Goal: Task Accomplishment & Management: Use online tool/utility

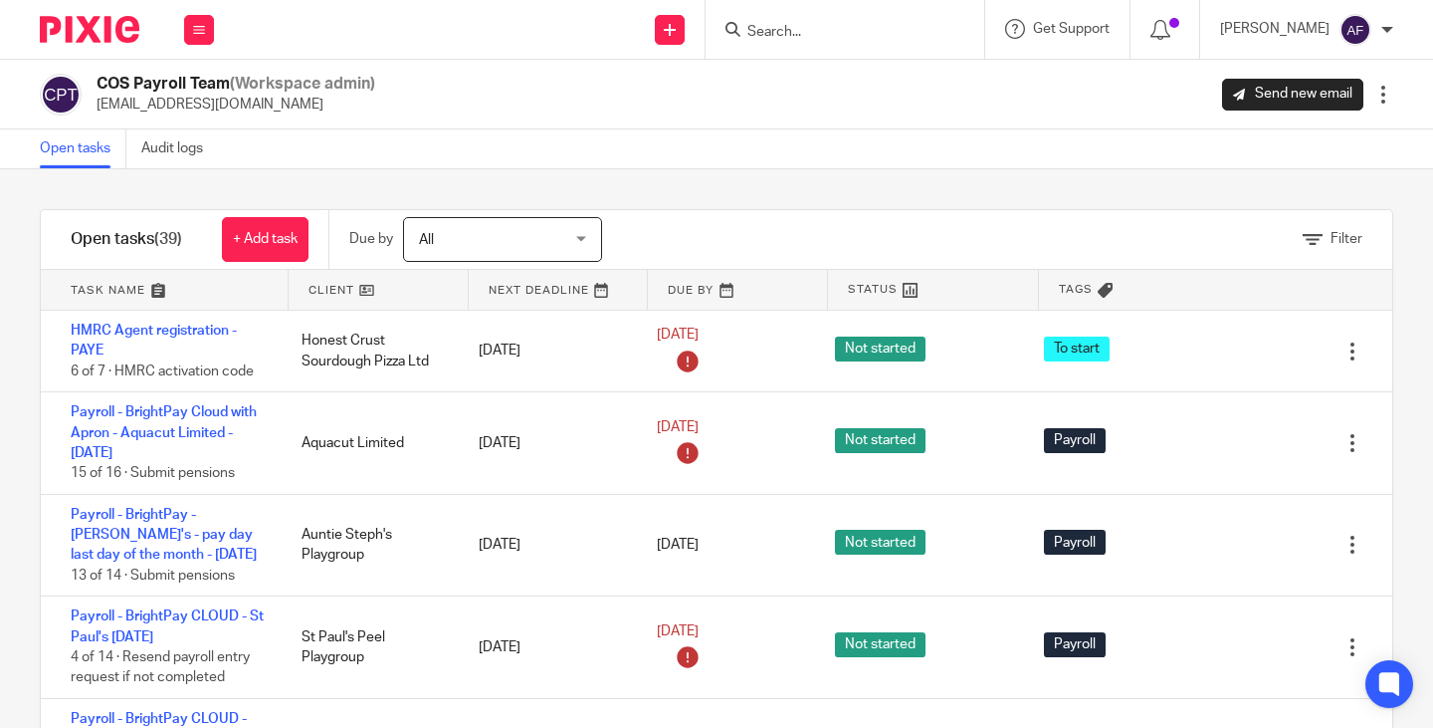
click at [794, 164] on div "Open tasks Audit logs" at bounding box center [716, 149] width 1433 height 40
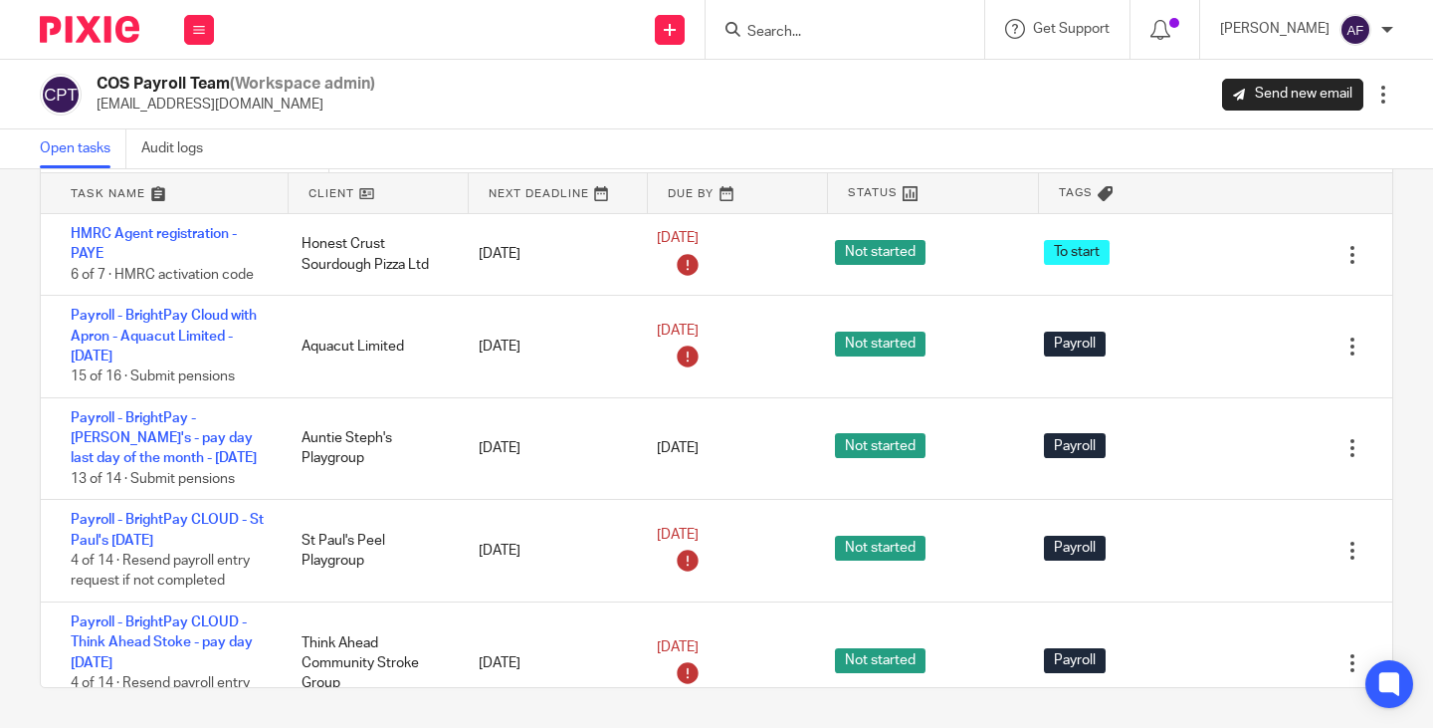
click at [327, 193] on link at bounding box center [378, 193] width 179 height 40
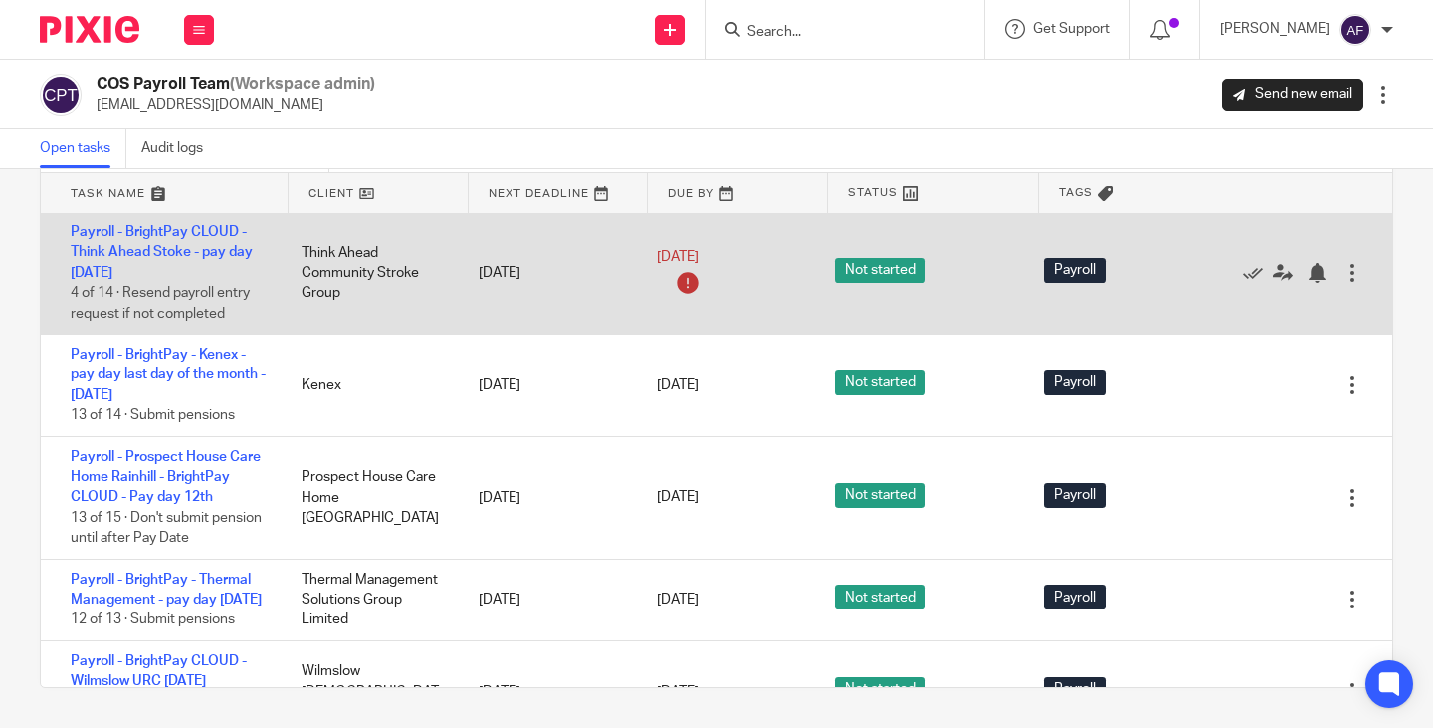
scroll to position [398, 0]
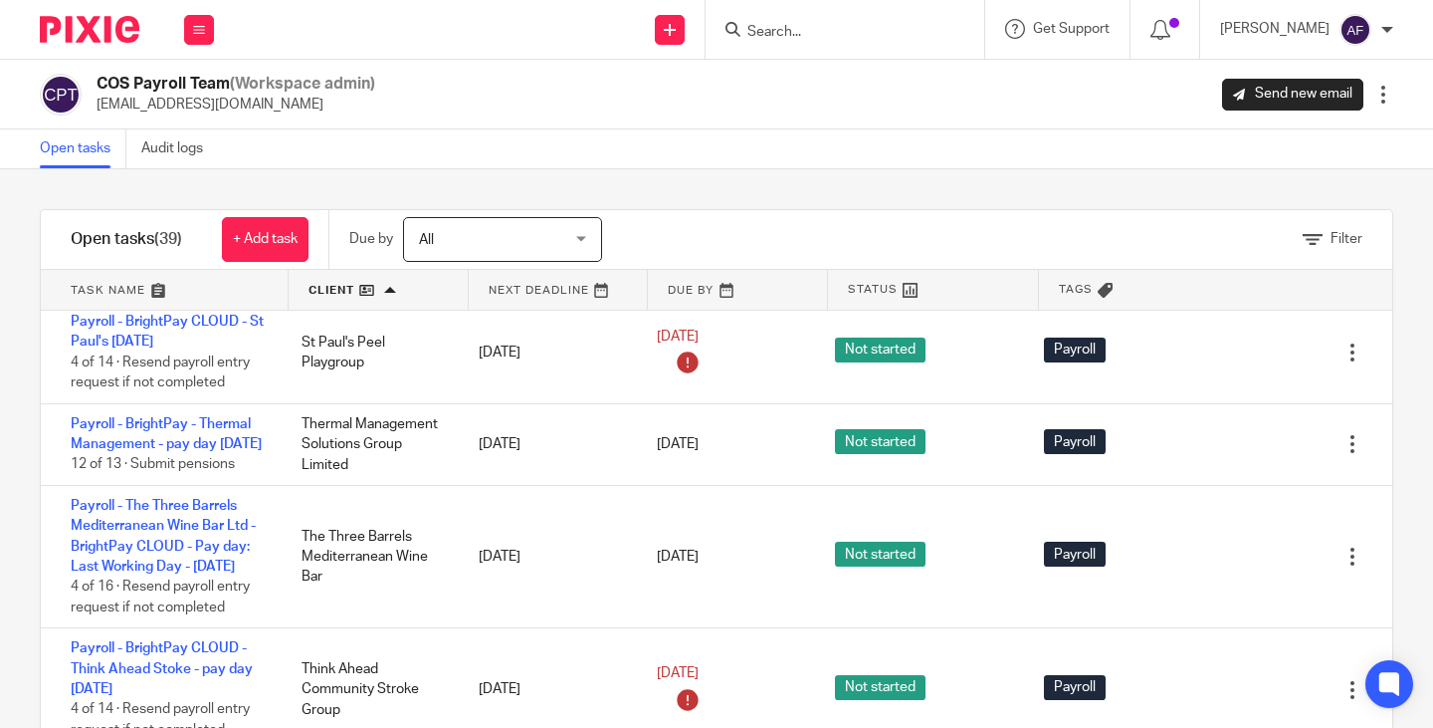
scroll to position [3728, 0]
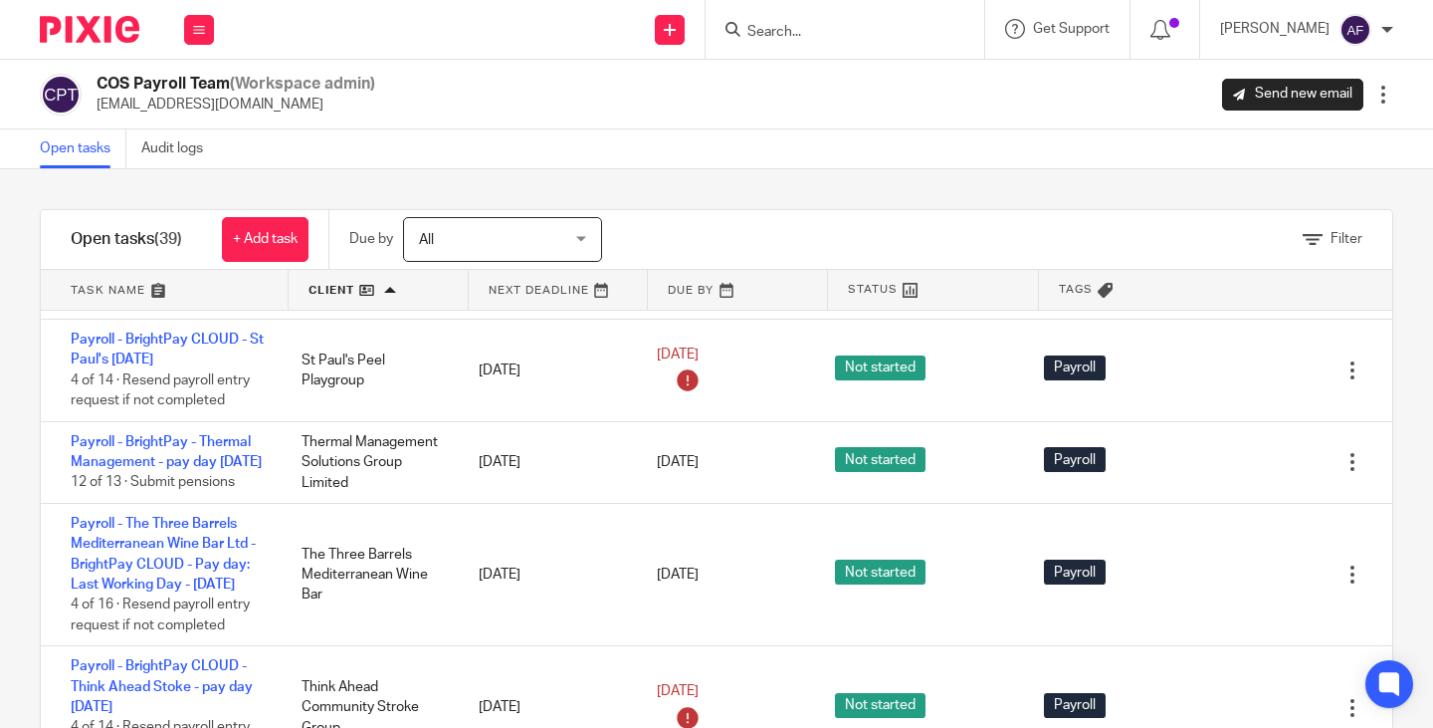
click at [813, 38] on input "Search" at bounding box center [835, 33] width 179 height 18
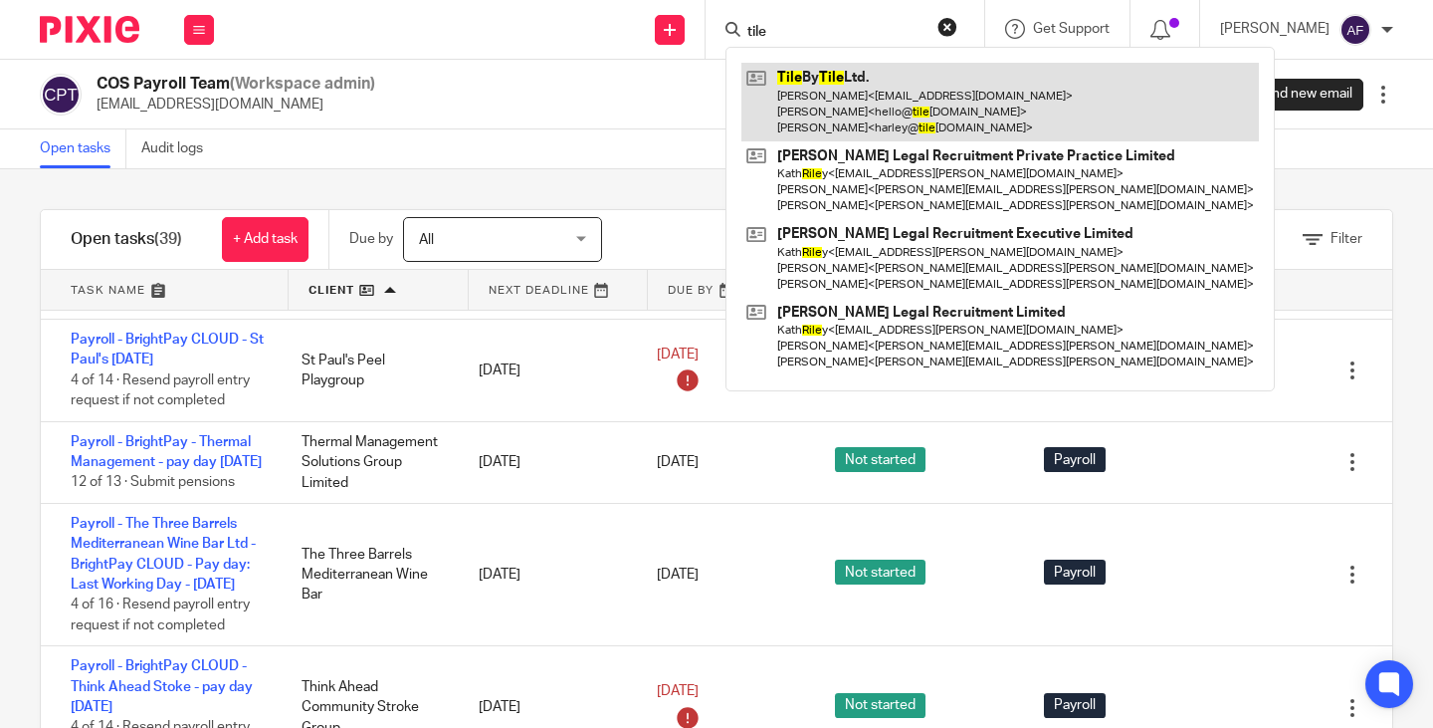
type input "tile"
click at [866, 136] on link at bounding box center [1001, 102] width 518 height 79
click at [866, 127] on link at bounding box center [1001, 102] width 518 height 79
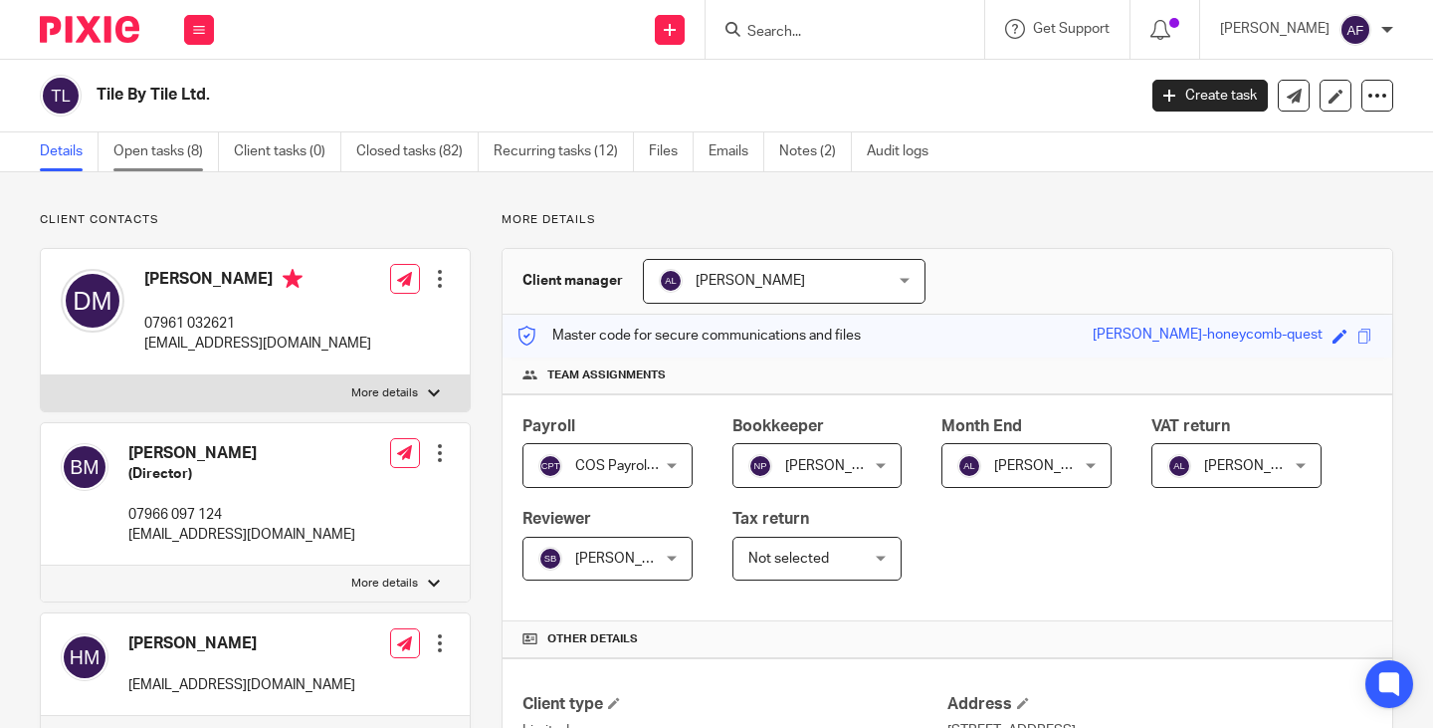
click at [145, 147] on link "Open tasks (8)" at bounding box center [166, 151] width 106 height 39
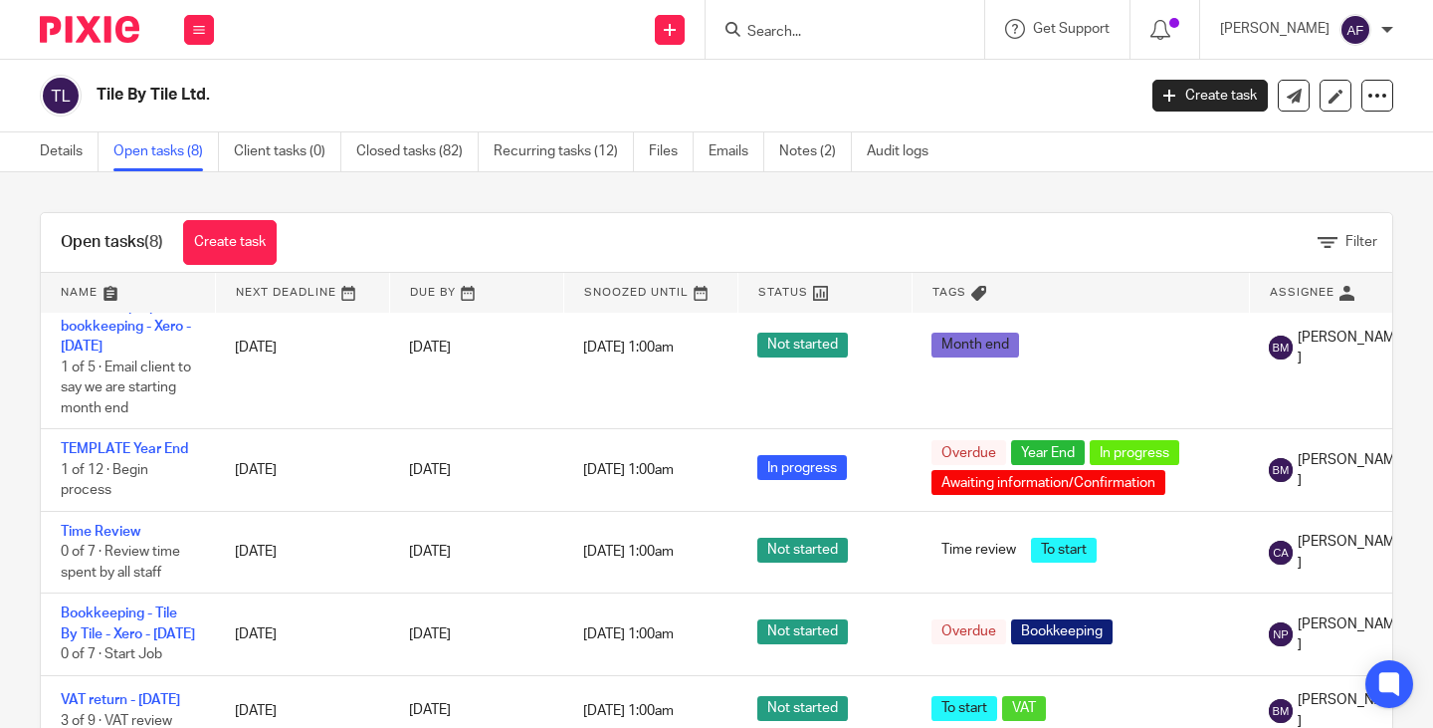
scroll to position [59, 0]
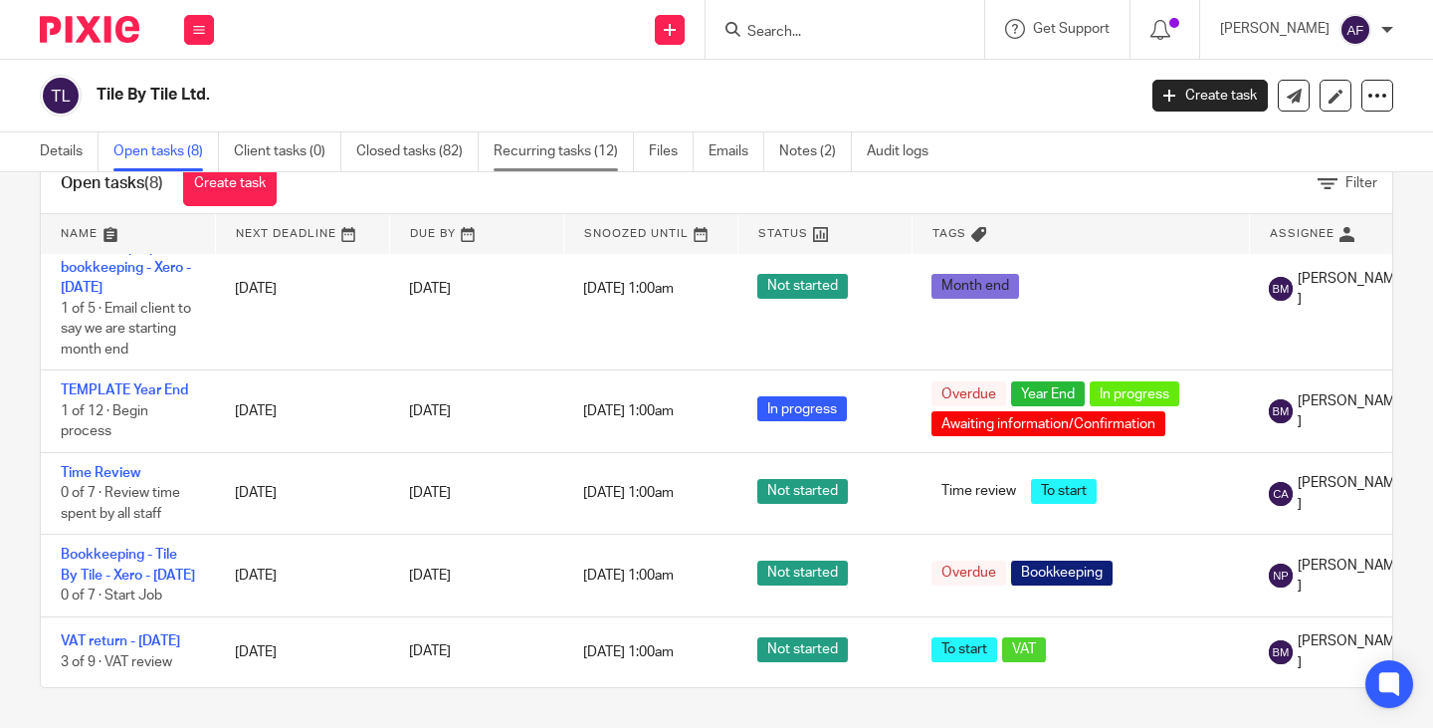
click at [542, 151] on link "Recurring tasks (12)" at bounding box center [564, 151] width 140 height 39
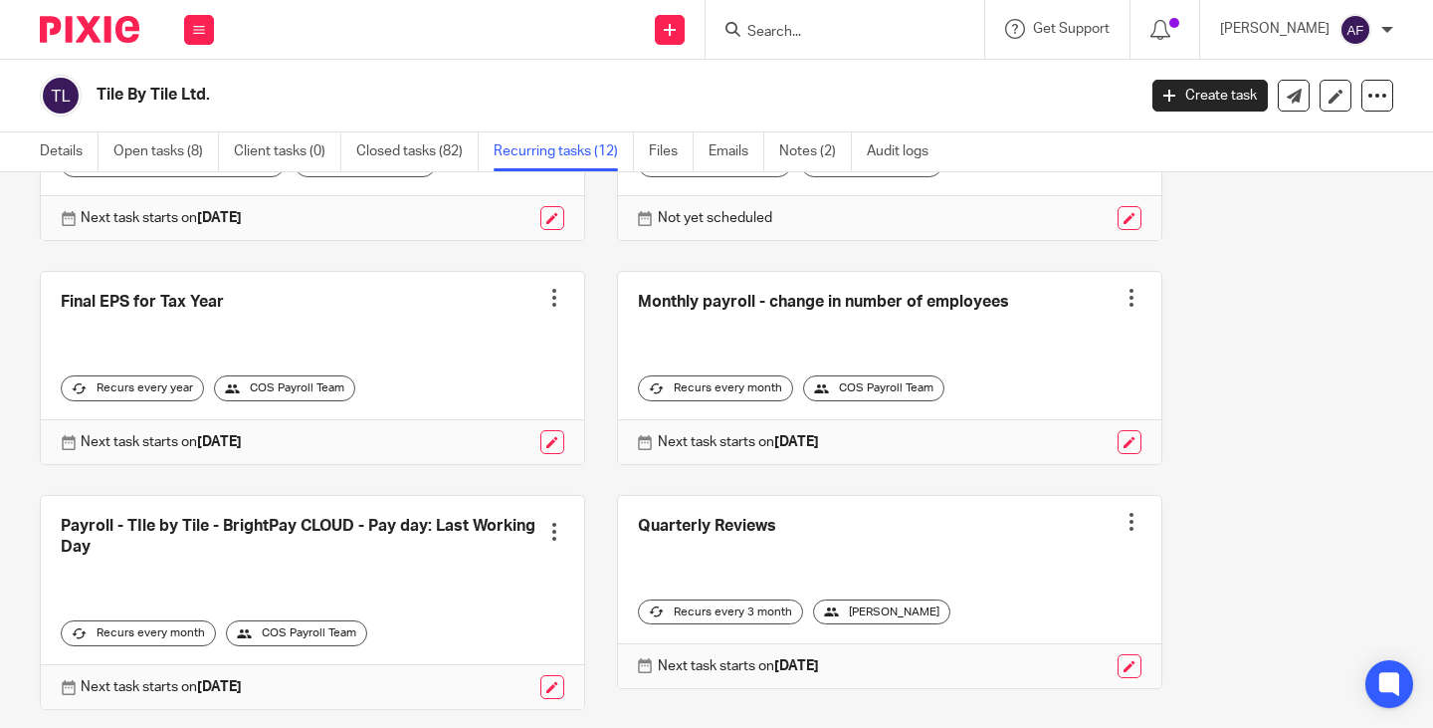
scroll to position [498, 0]
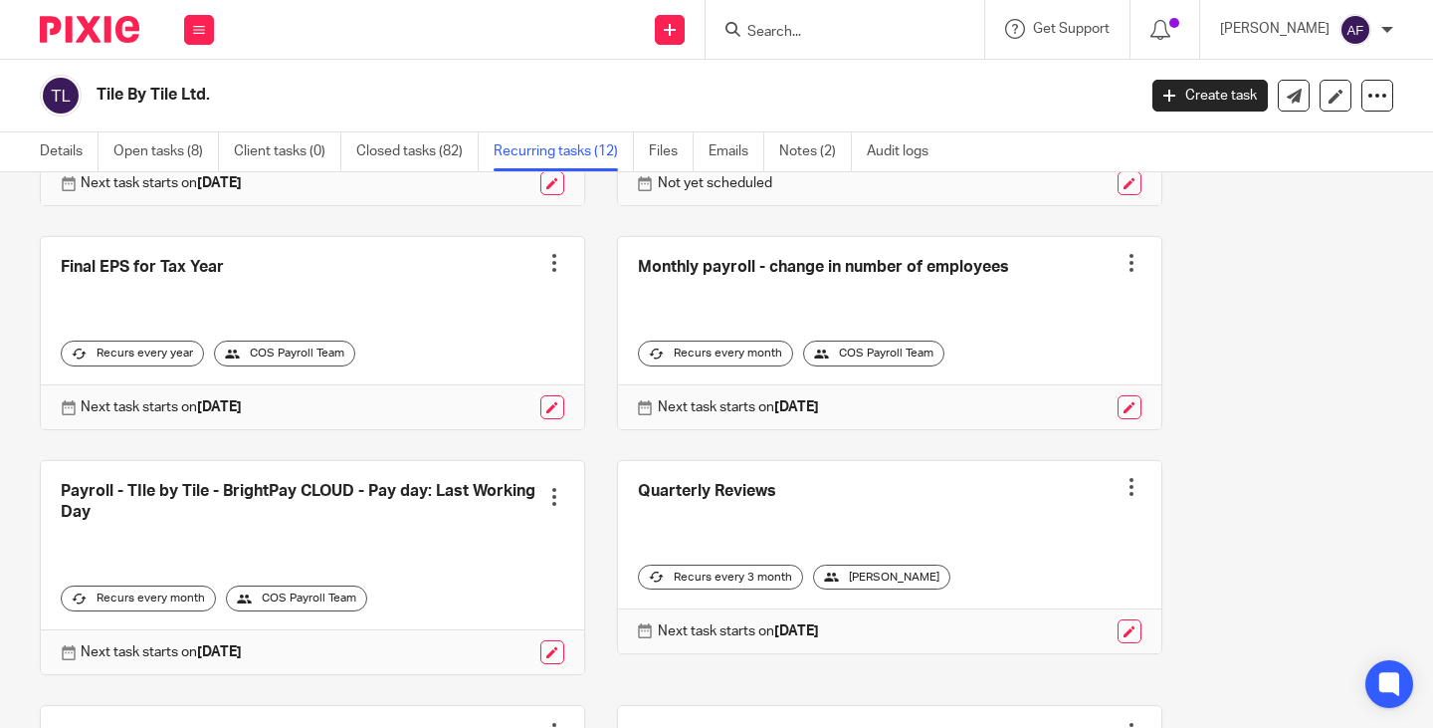
click at [726, 296] on link at bounding box center [889, 333] width 543 height 192
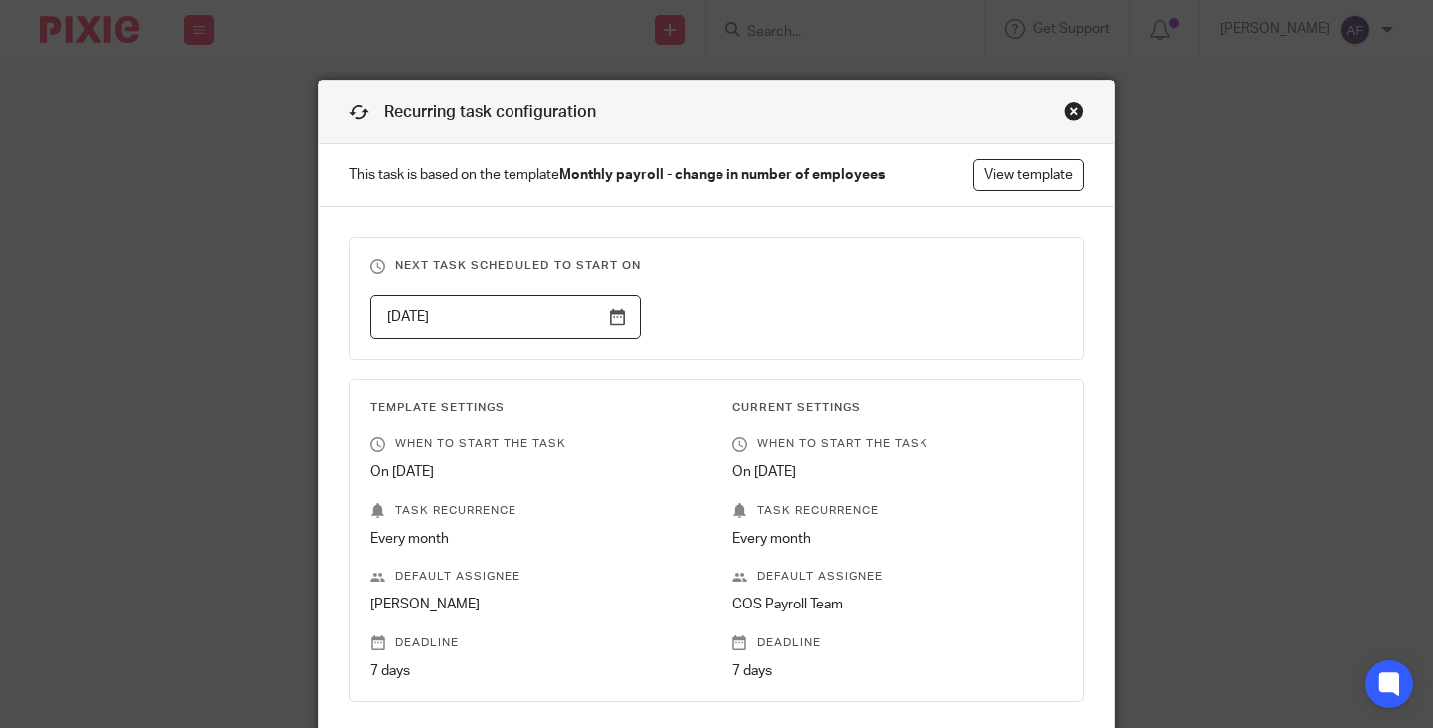
click at [1021, 155] on p "This task is based on the template Monthly payroll - change in number of employ…" at bounding box center [717, 175] width 794 height 63
click at [1020, 165] on link "View template" at bounding box center [1028, 175] width 110 height 32
click at [1068, 106] on div "Close this dialog window" at bounding box center [1074, 111] width 20 height 20
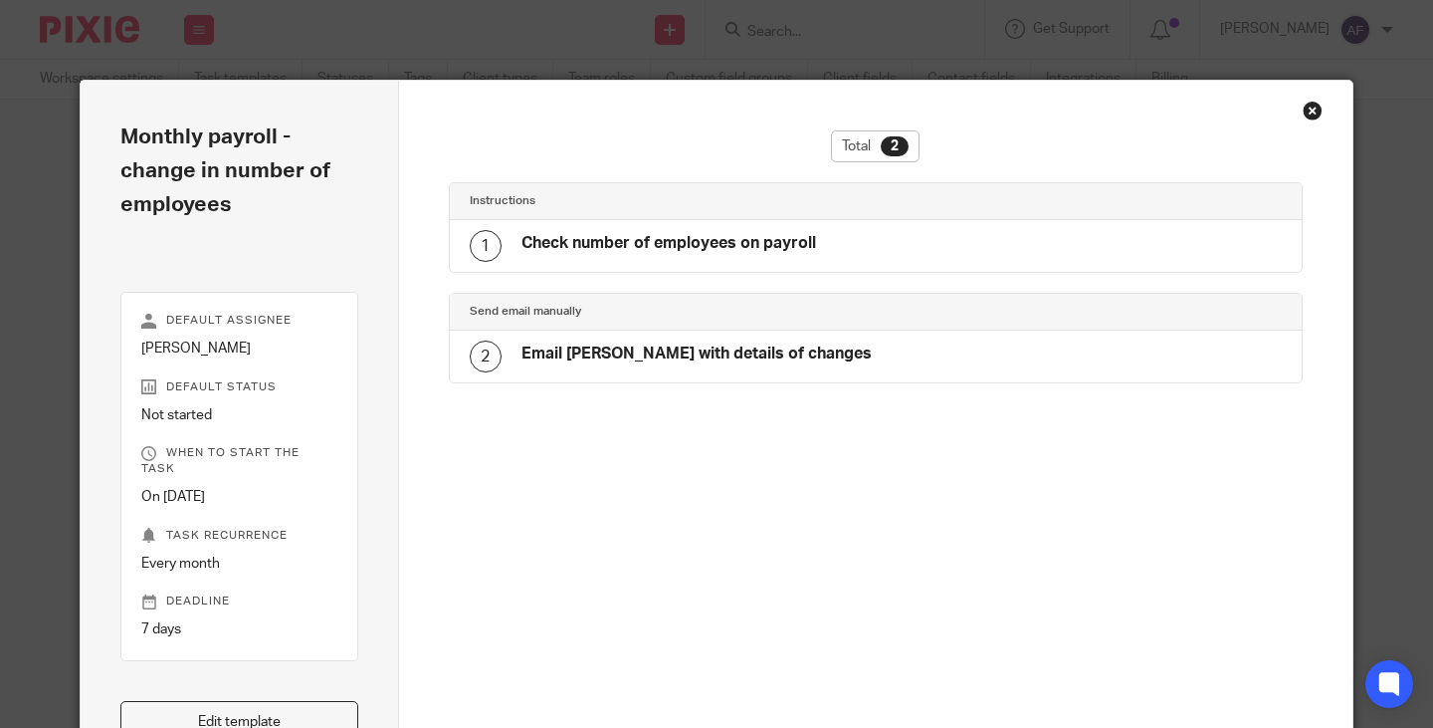
click at [646, 246] on h4 "Check number of employees on payroll" at bounding box center [669, 243] width 295 height 21
click at [952, 246] on div "1 Check number of employees on payroll" at bounding box center [876, 246] width 853 height 52
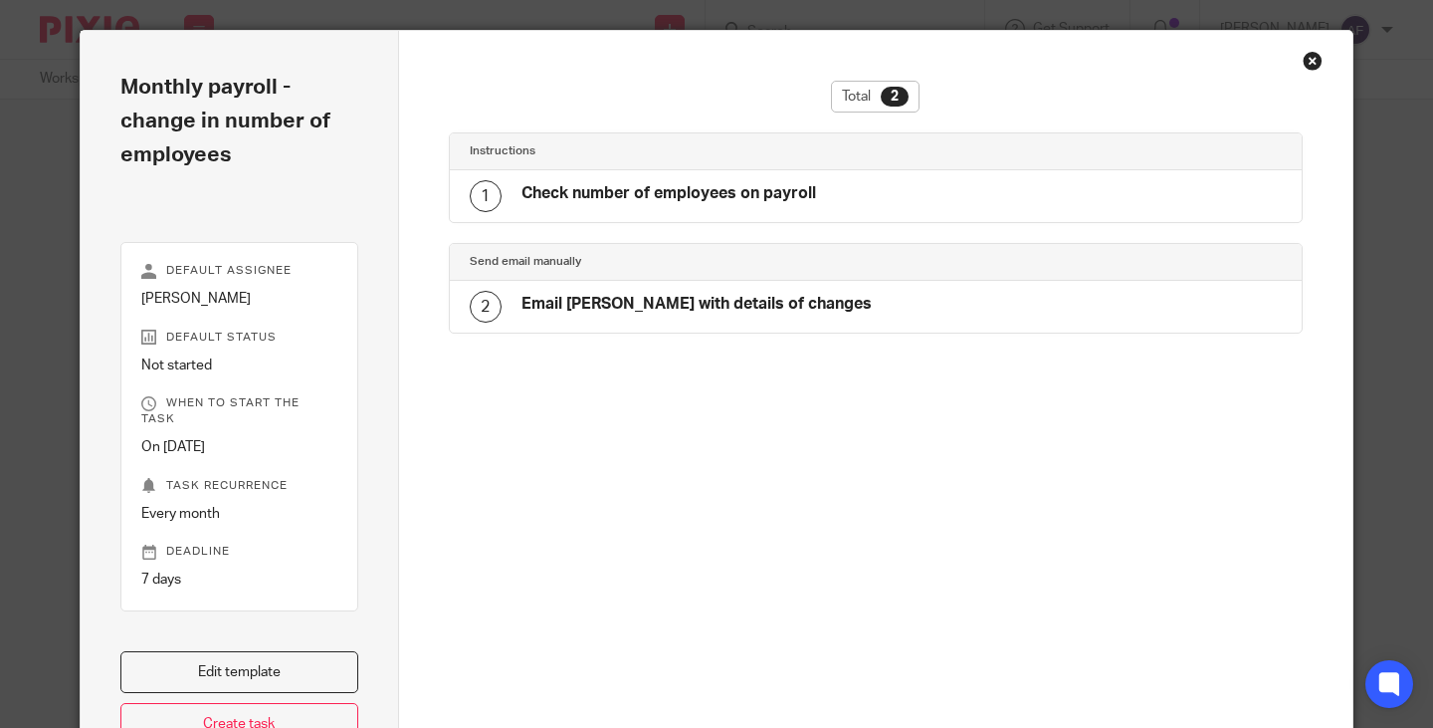
scroll to position [25, 0]
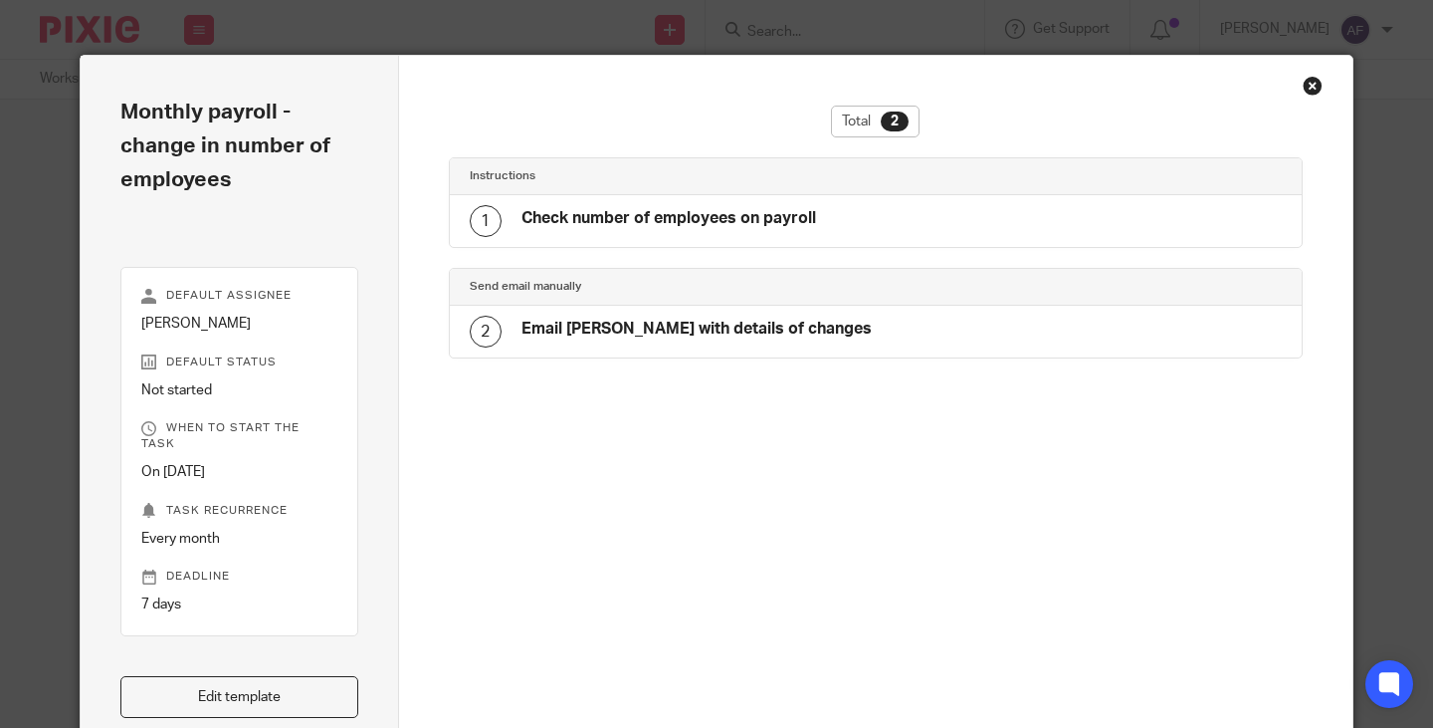
click at [1309, 94] on div "Close this dialog window" at bounding box center [1313, 86] width 20 height 20
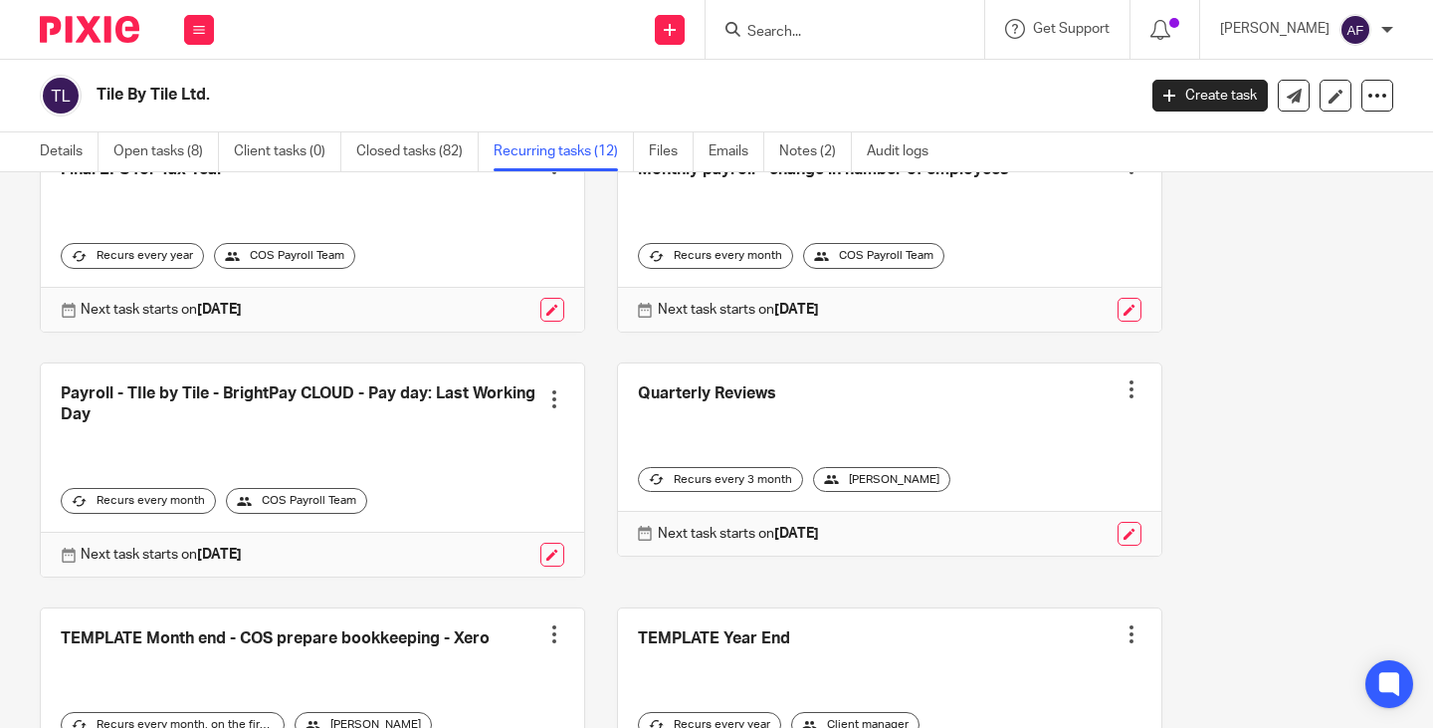
scroll to position [597, 0]
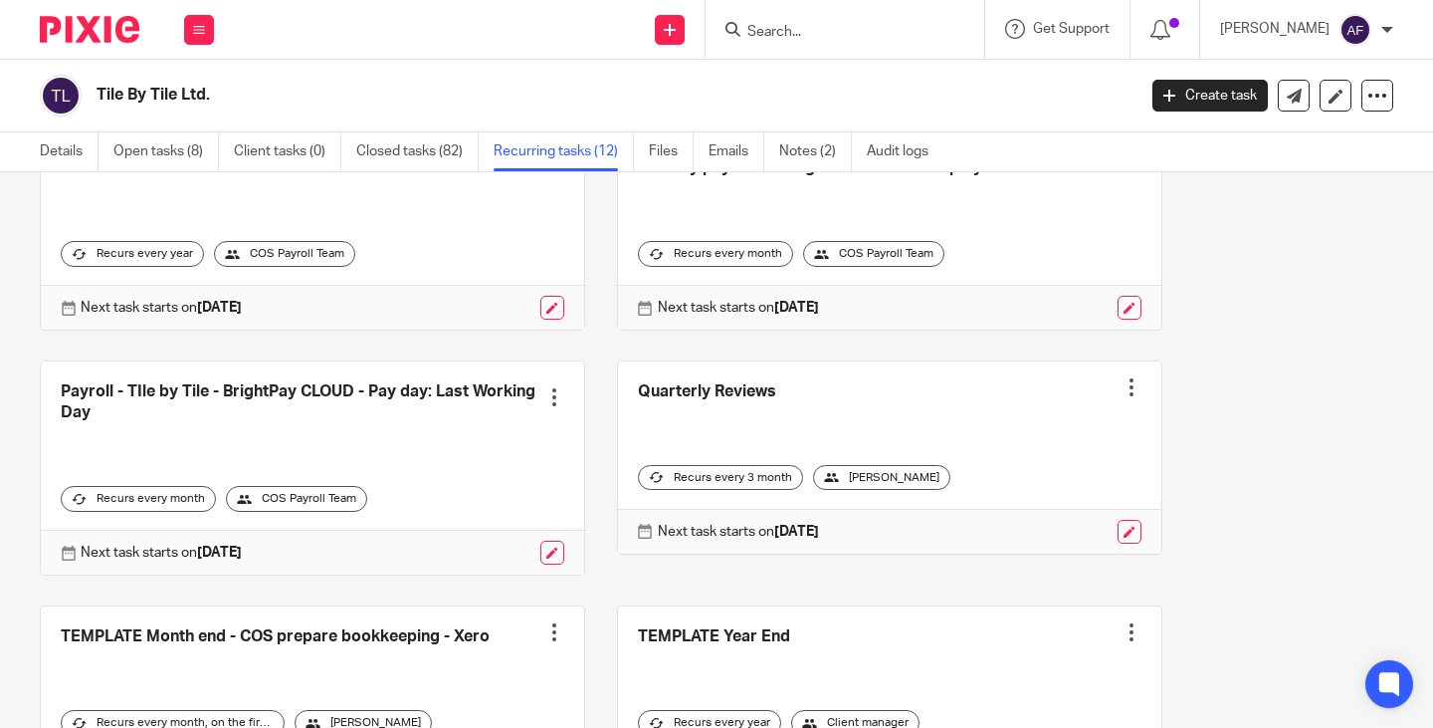
click at [246, 413] on link at bounding box center [312, 467] width 543 height 213
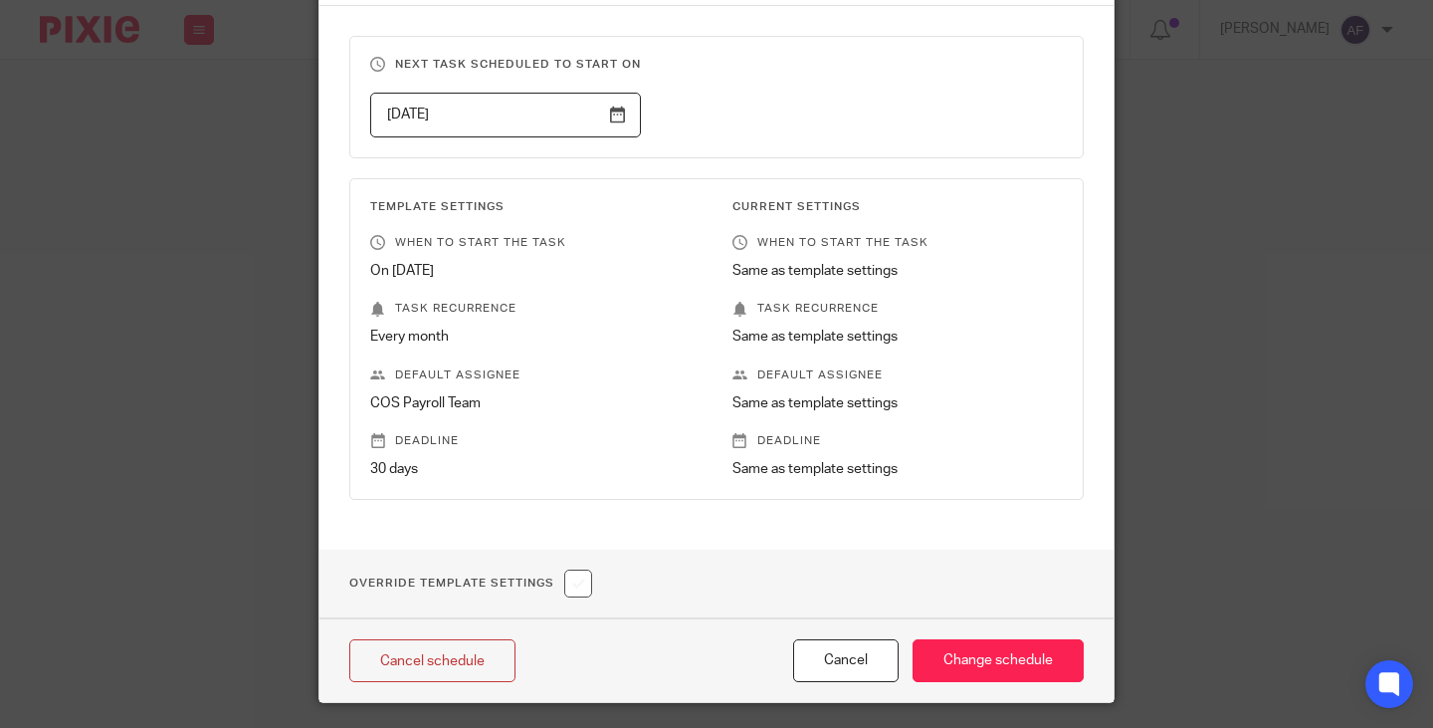
scroll to position [277, 0]
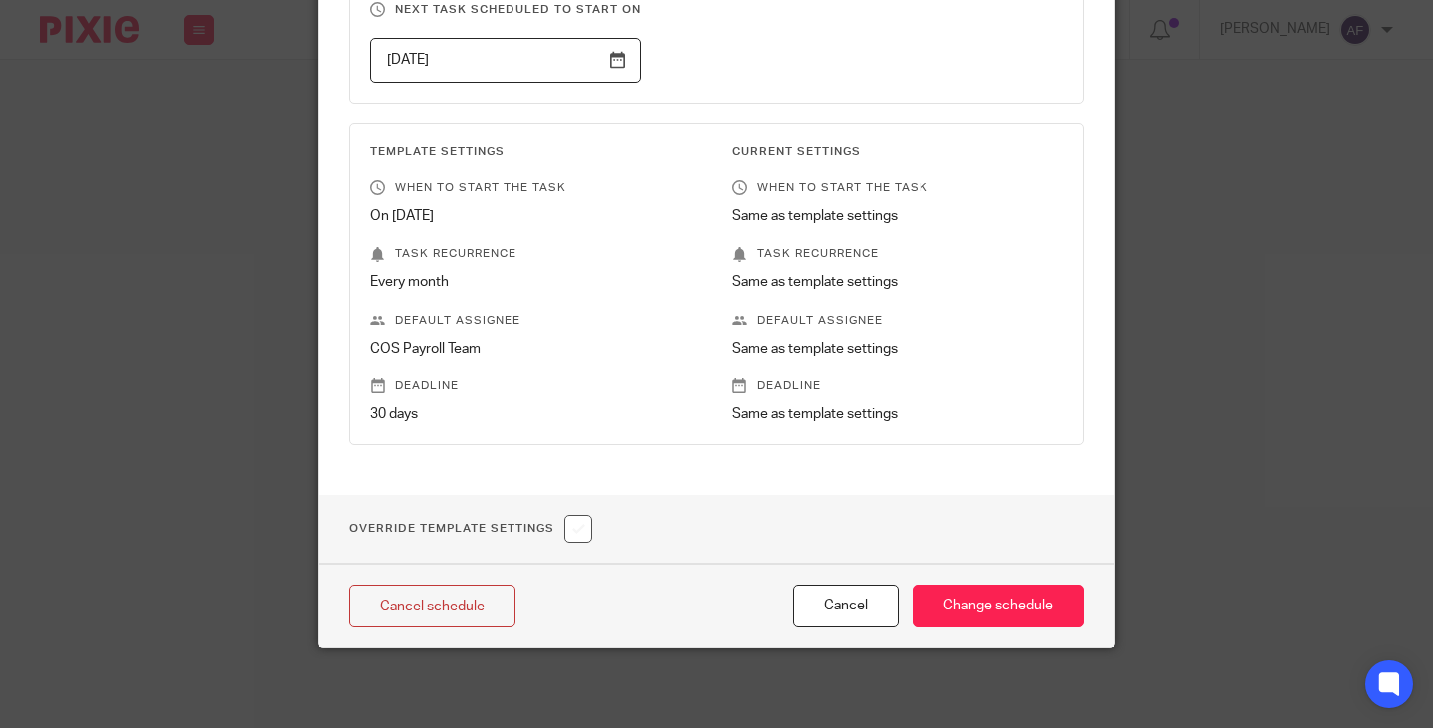
click at [1109, 123] on div "Recurring task configuration This task is based on the template Payroll - TIle …" at bounding box center [716, 364] width 1433 height 728
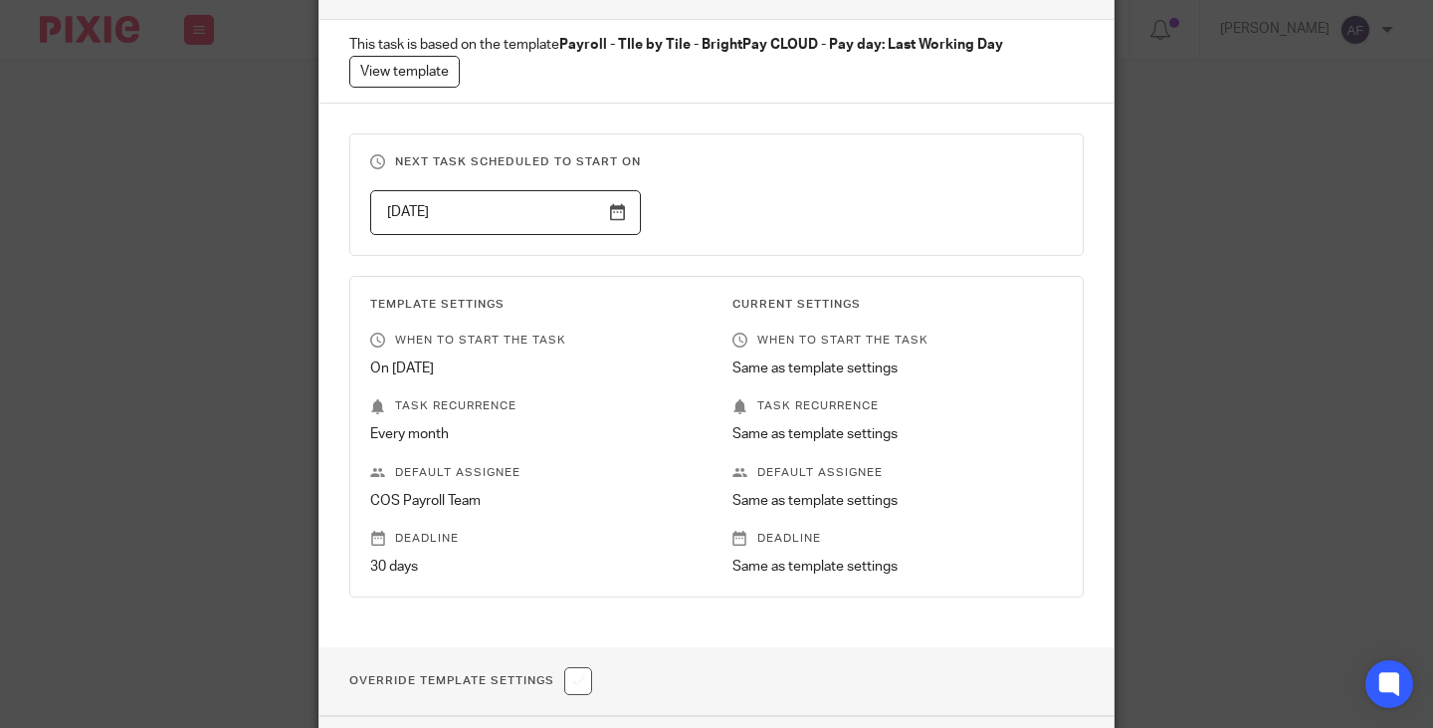
scroll to position [0, 0]
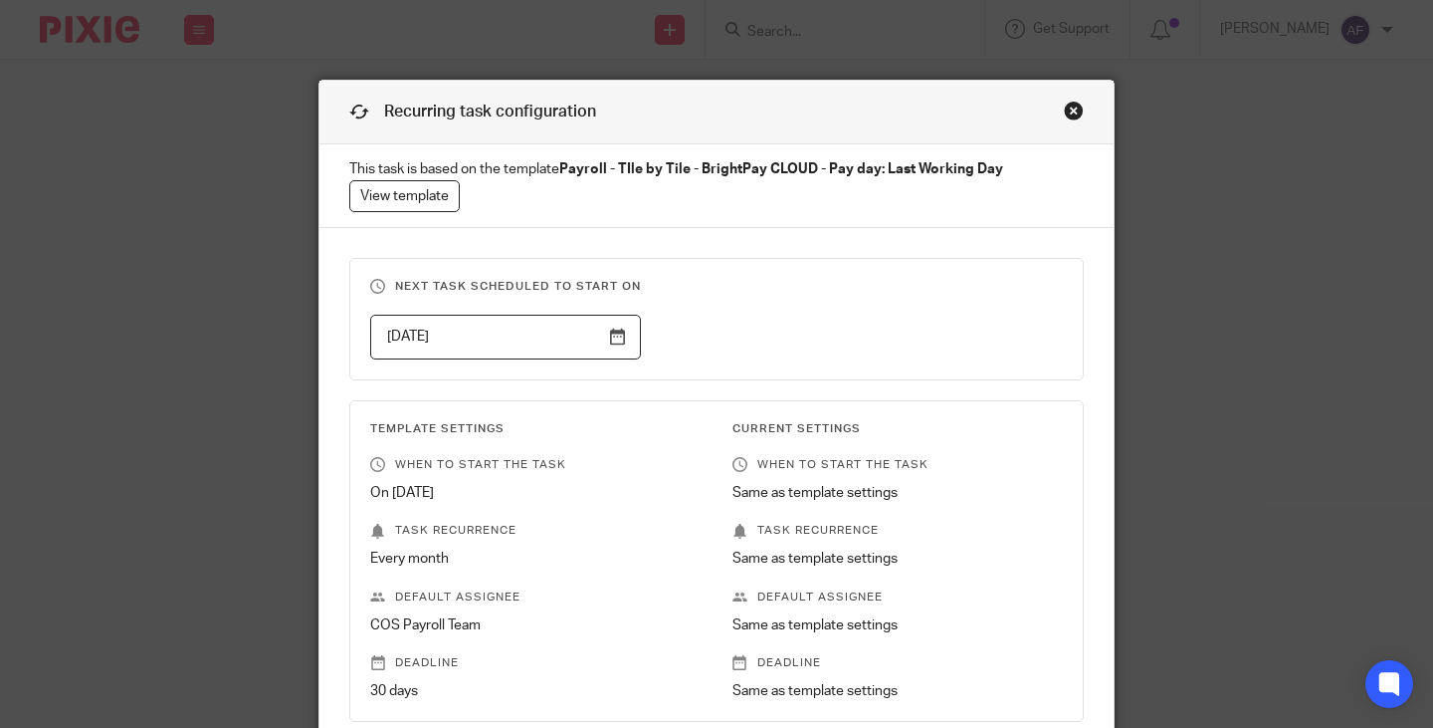
click at [1066, 112] on div "Close this dialog window" at bounding box center [1074, 111] width 20 height 20
click at [1067, 108] on div "Close this dialog window" at bounding box center [1074, 111] width 20 height 20
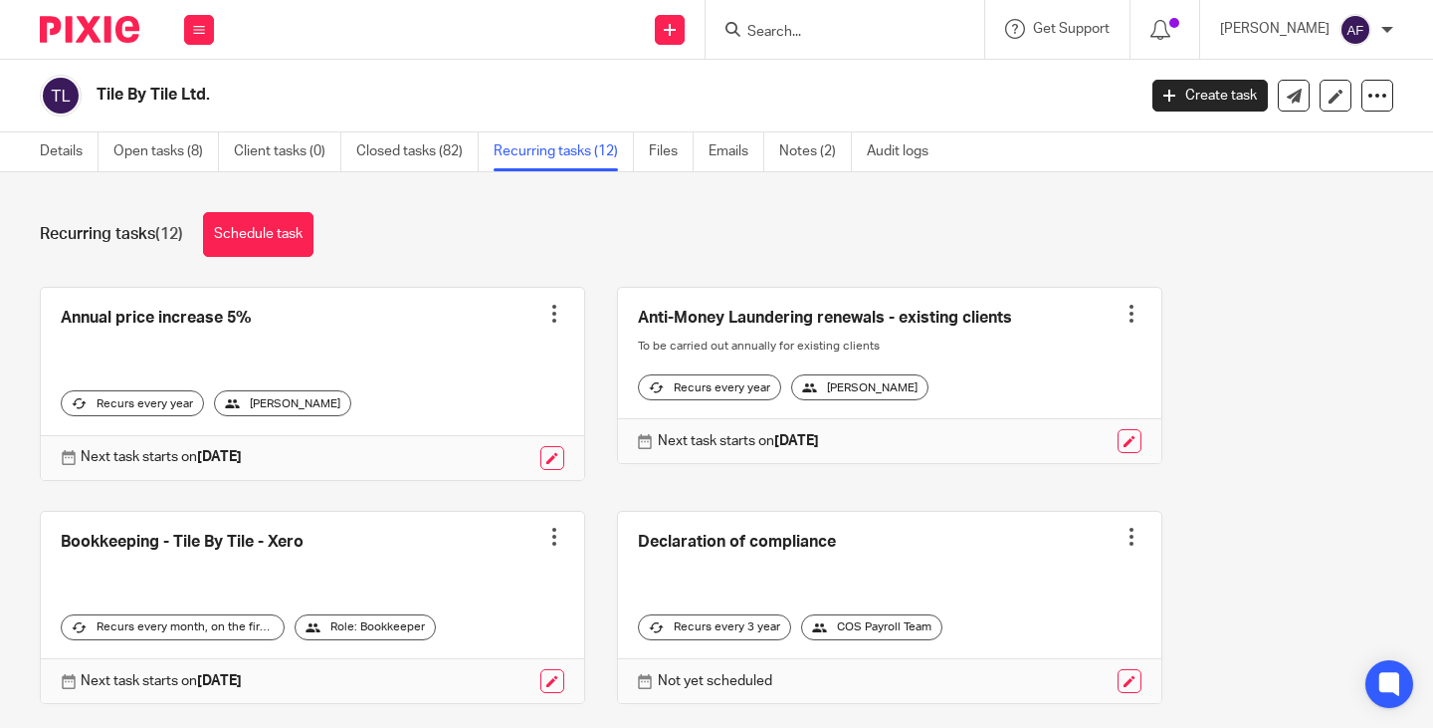
click at [854, 41] on input "Search" at bounding box center [835, 33] width 179 height 18
click at [72, 156] on link "Details" at bounding box center [69, 151] width 59 height 39
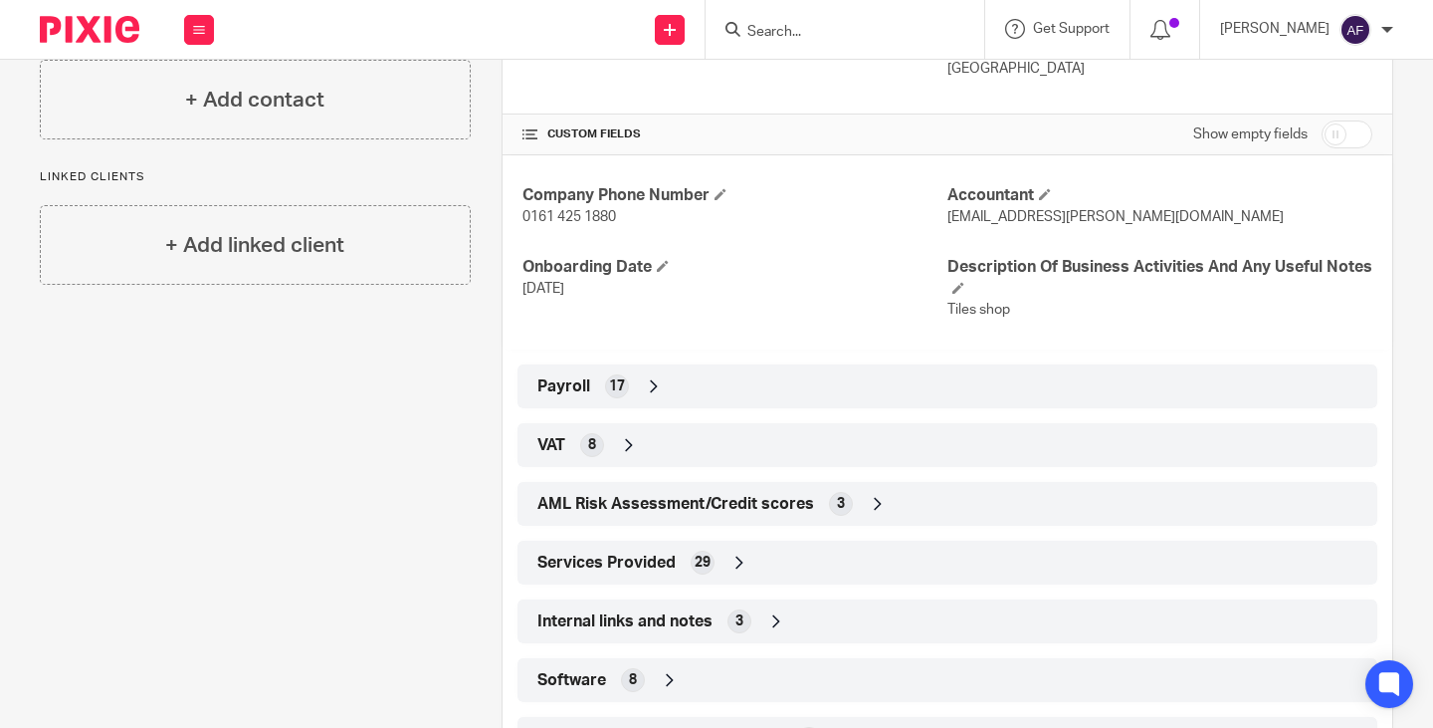
scroll to position [791, 0]
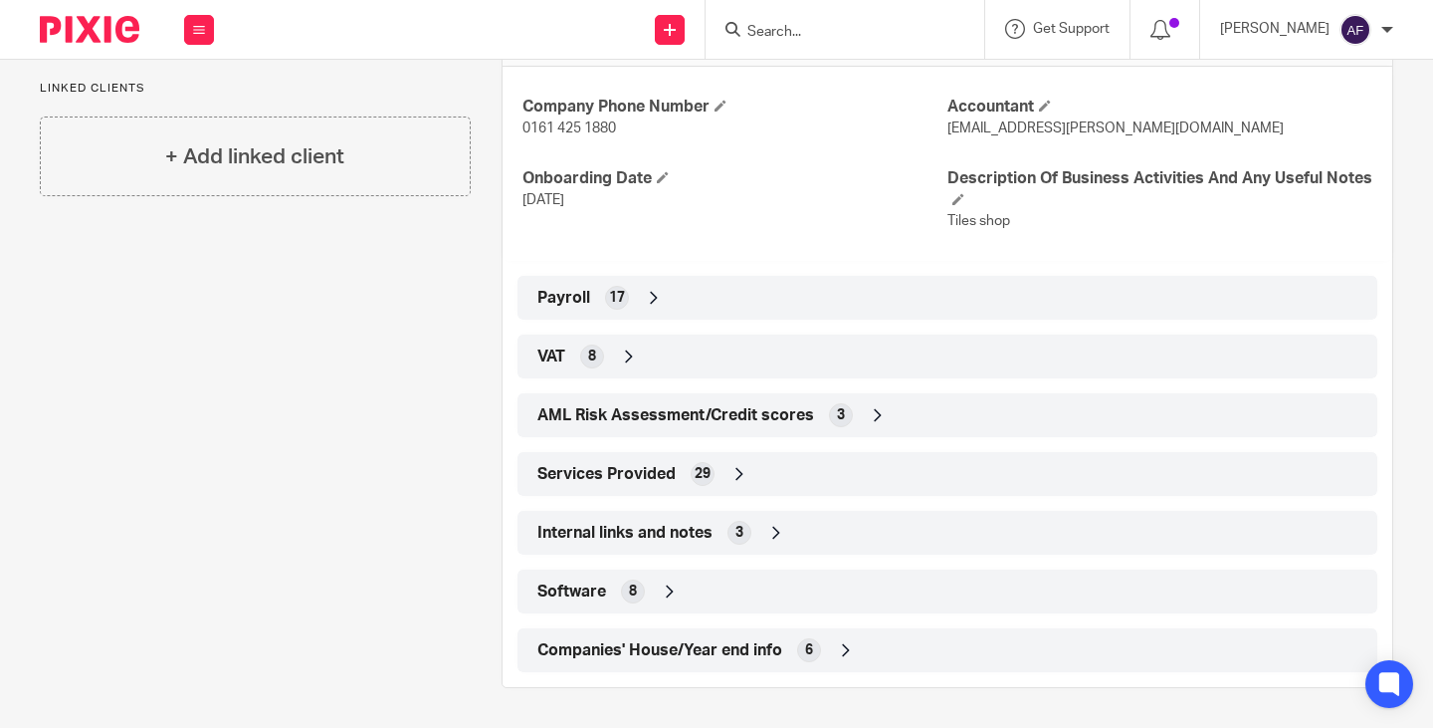
click at [649, 306] on icon at bounding box center [654, 298] width 20 height 20
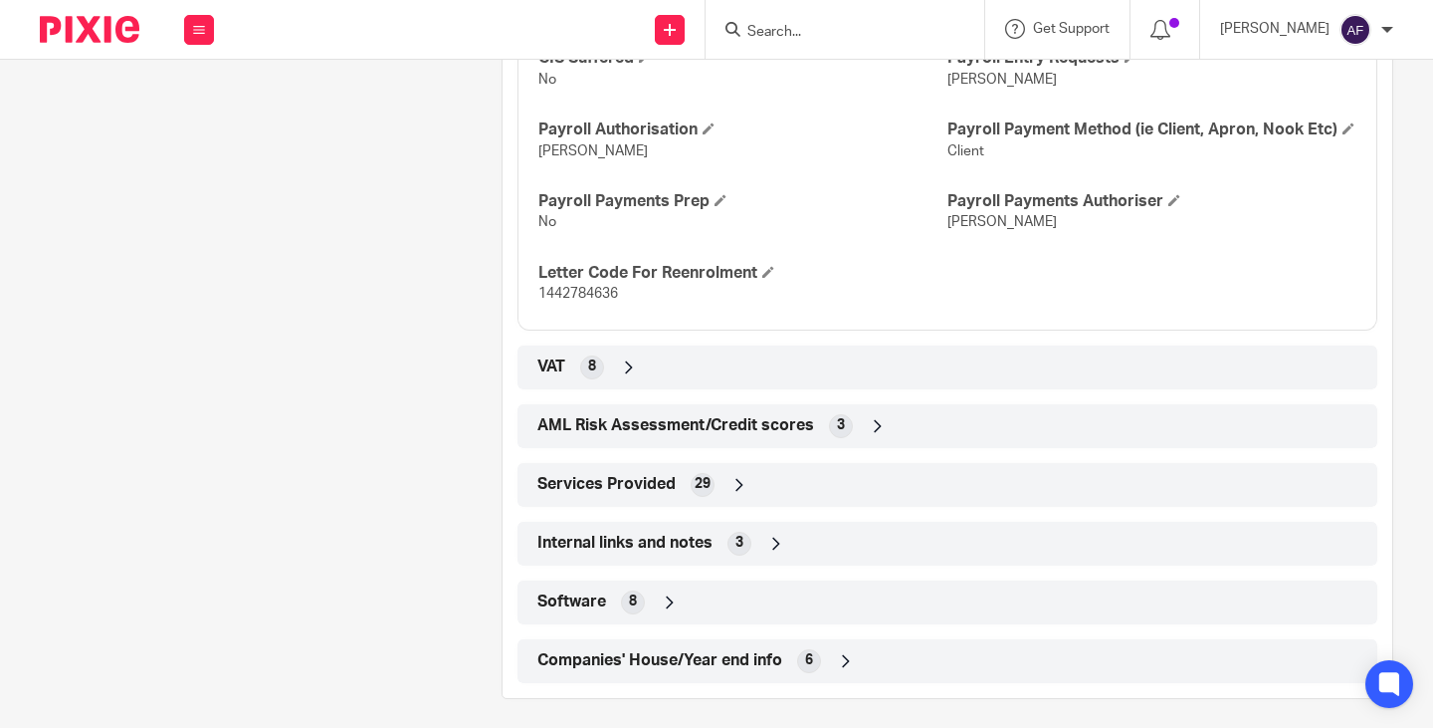
scroll to position [1497, 0]
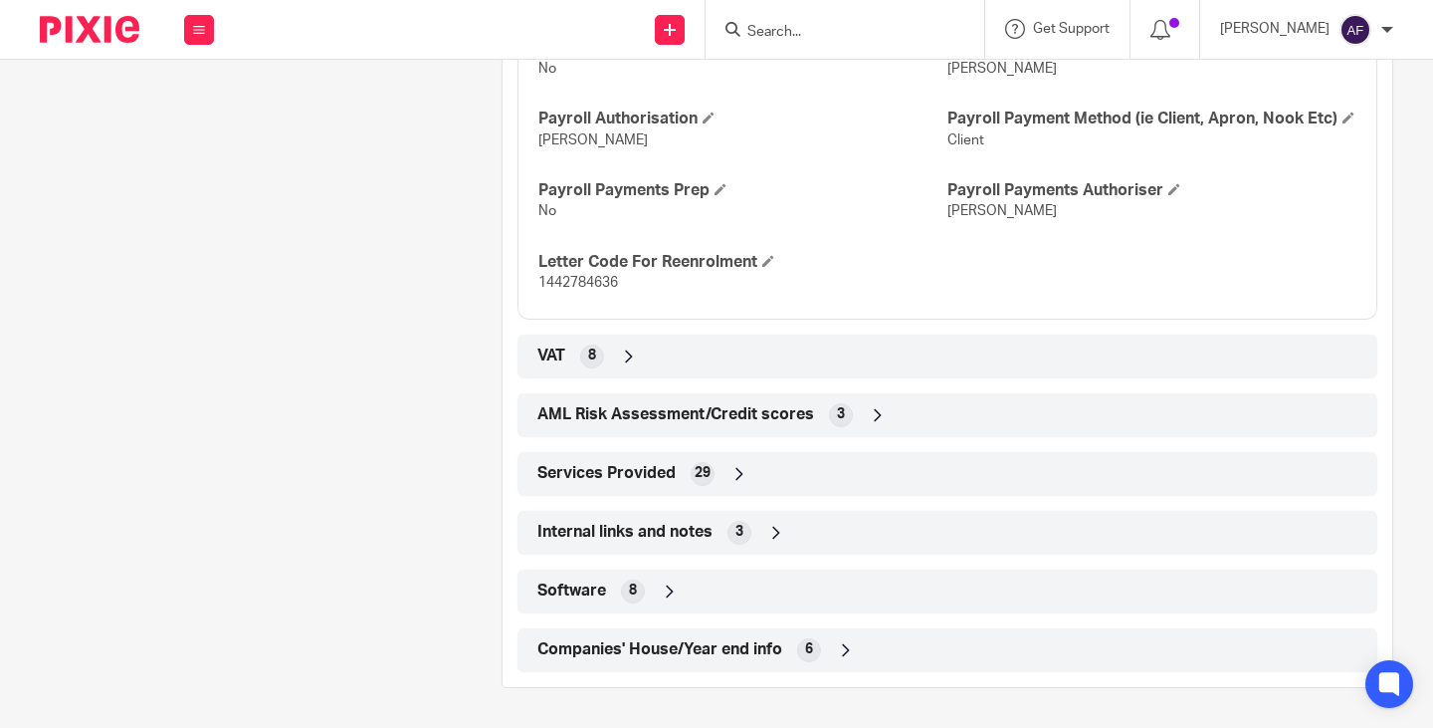
click at [733, 467] on icon at bounding box center [740, 474] width 20 height 20
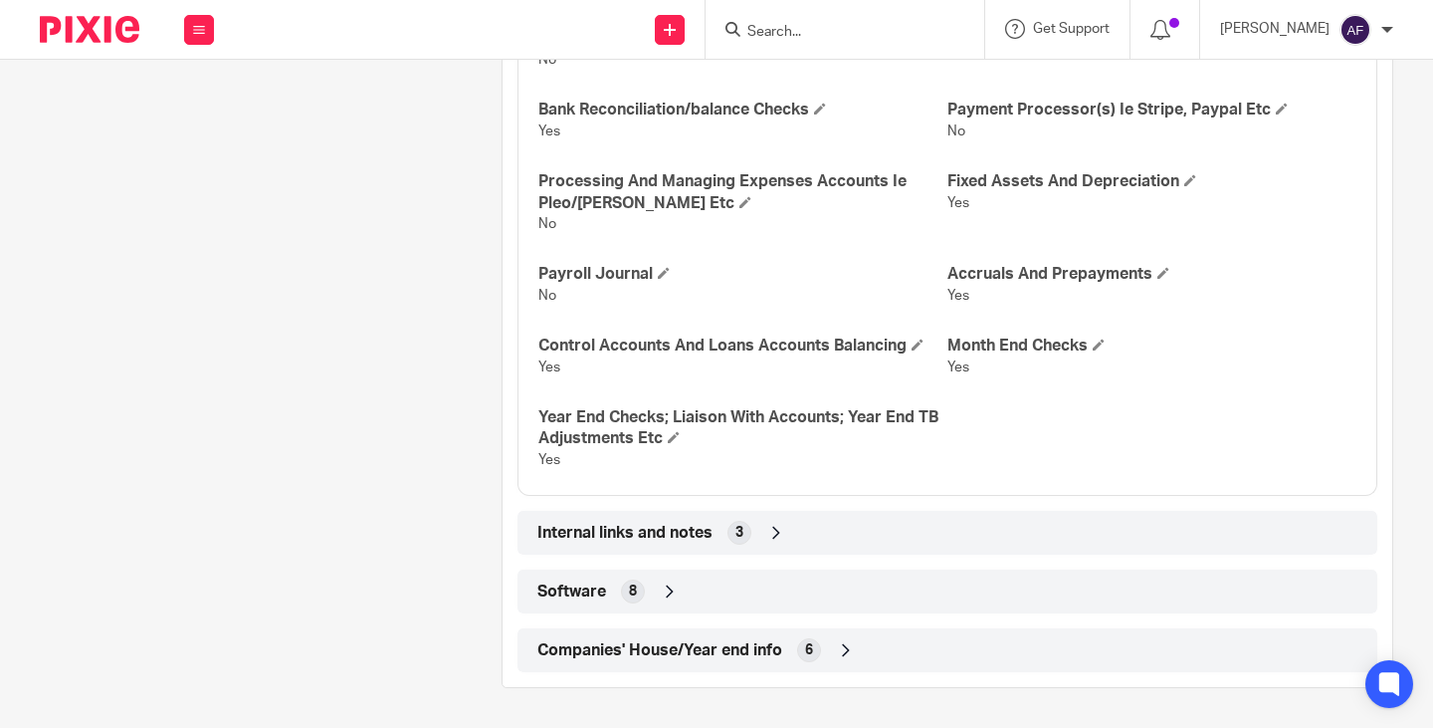
scroll to position [2676, 0]
click at [779, 520] on div "Internal links and notes 3" at bounding box center [948, 533] width 830 height 34
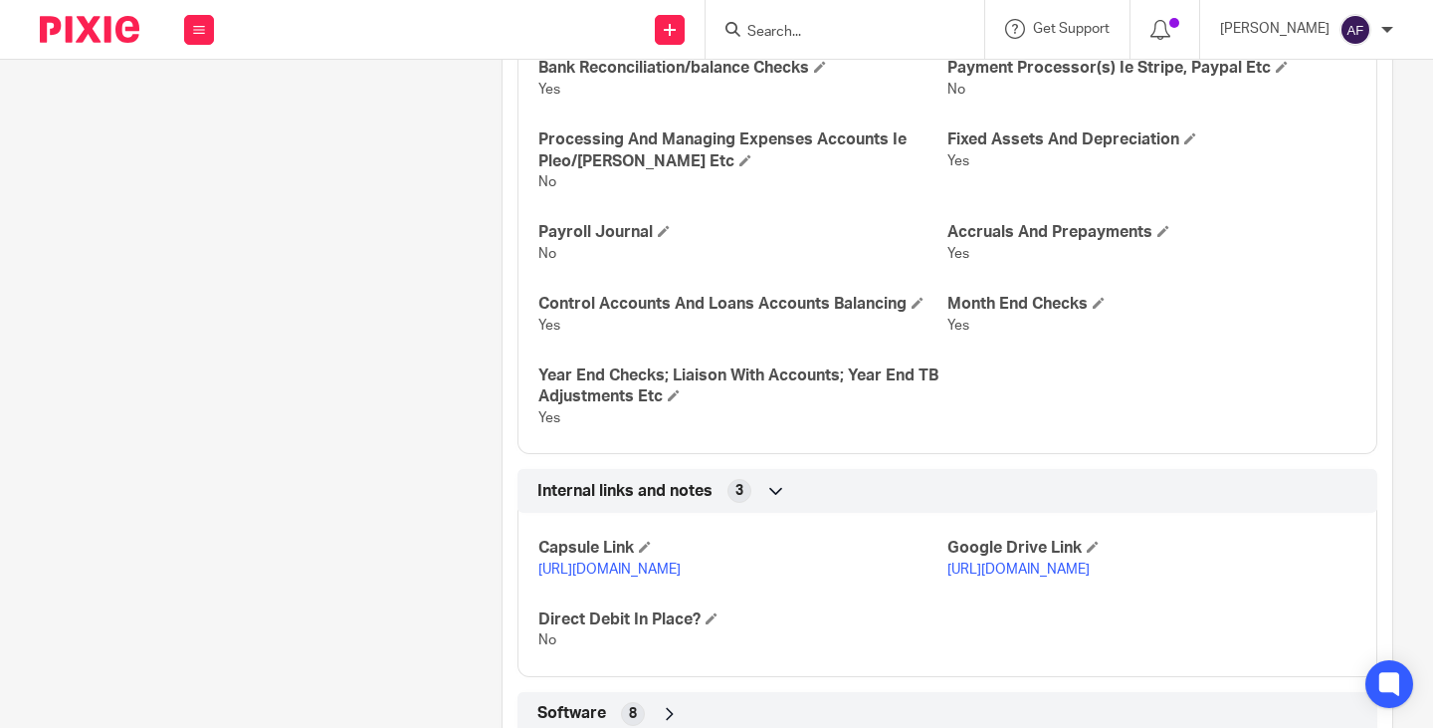
scroll to position [2860, 0]
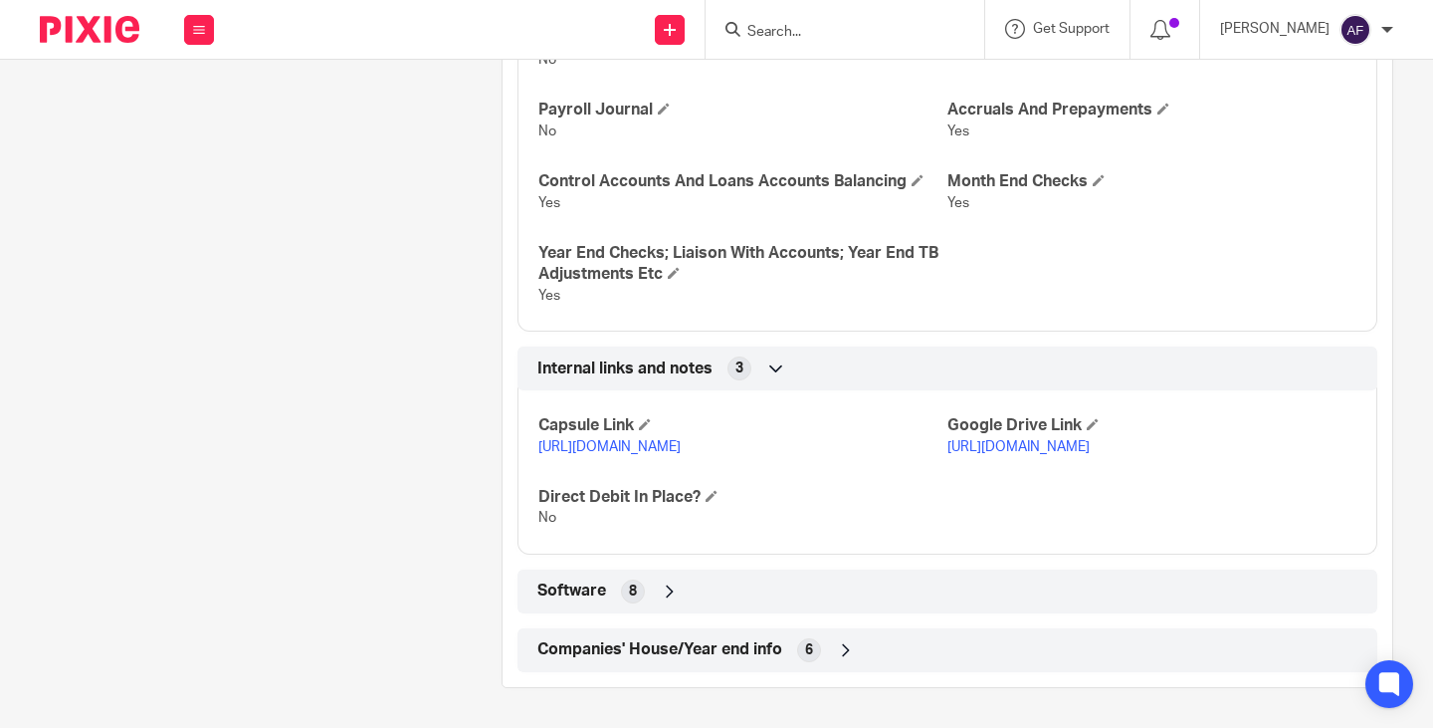
click at [663, 588] on icon at bounding box center [670, 591] width 20 height 20
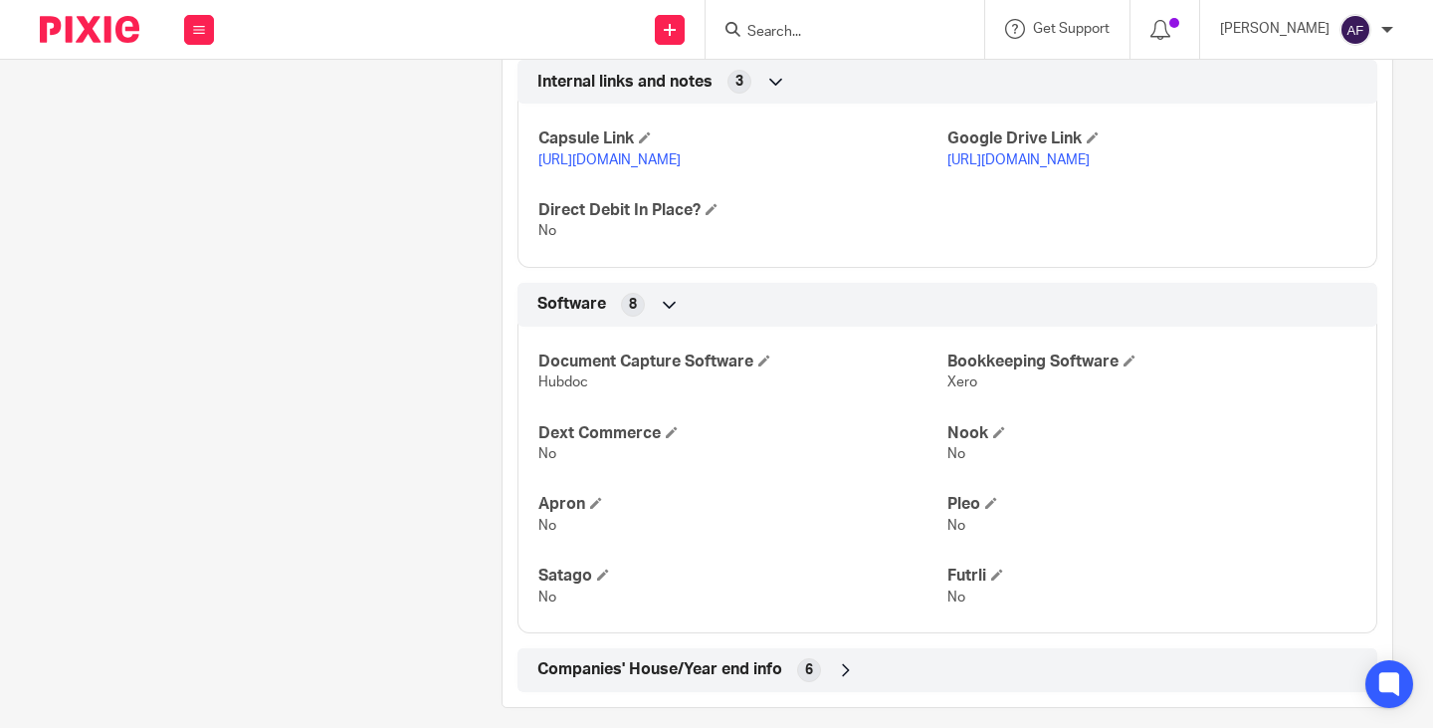
scroll to position [3166, 0]
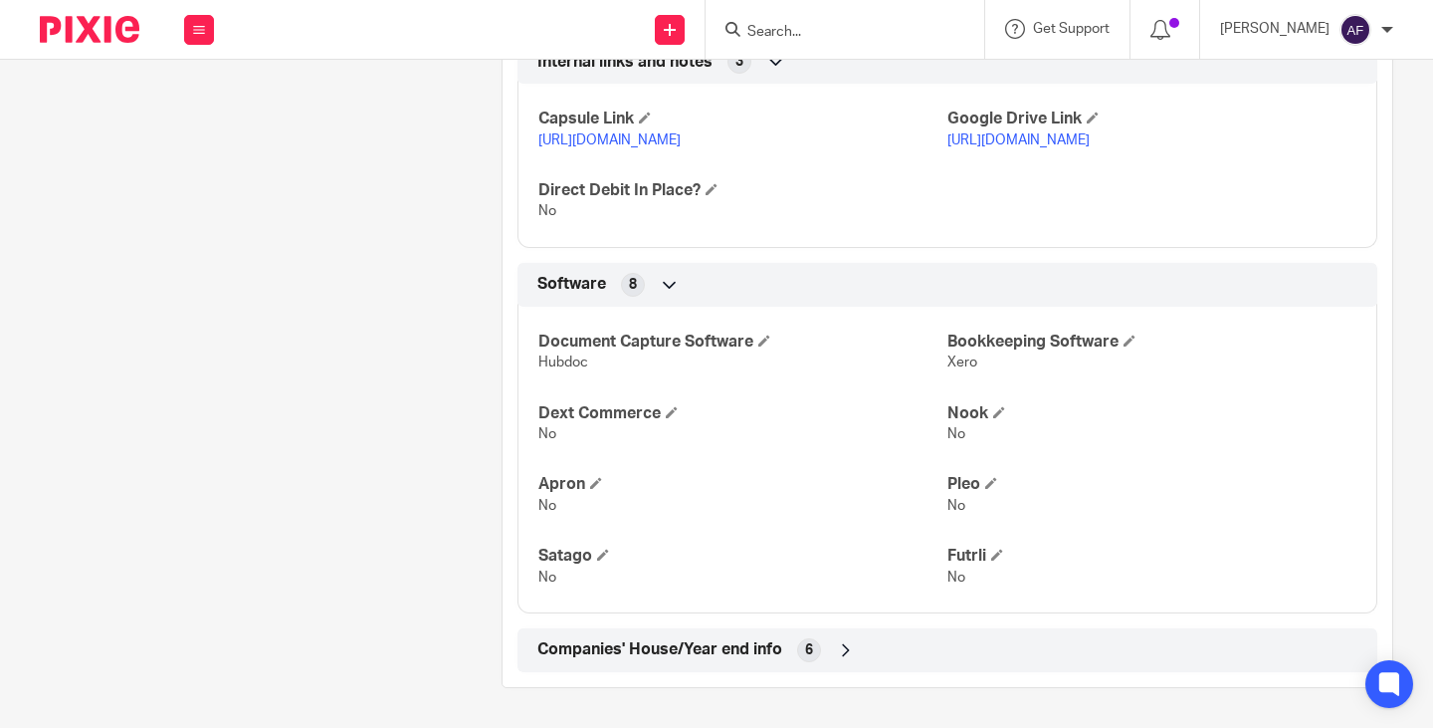
click at [846, 651] on icon at bounding box center [846, 650] width 20 height 20
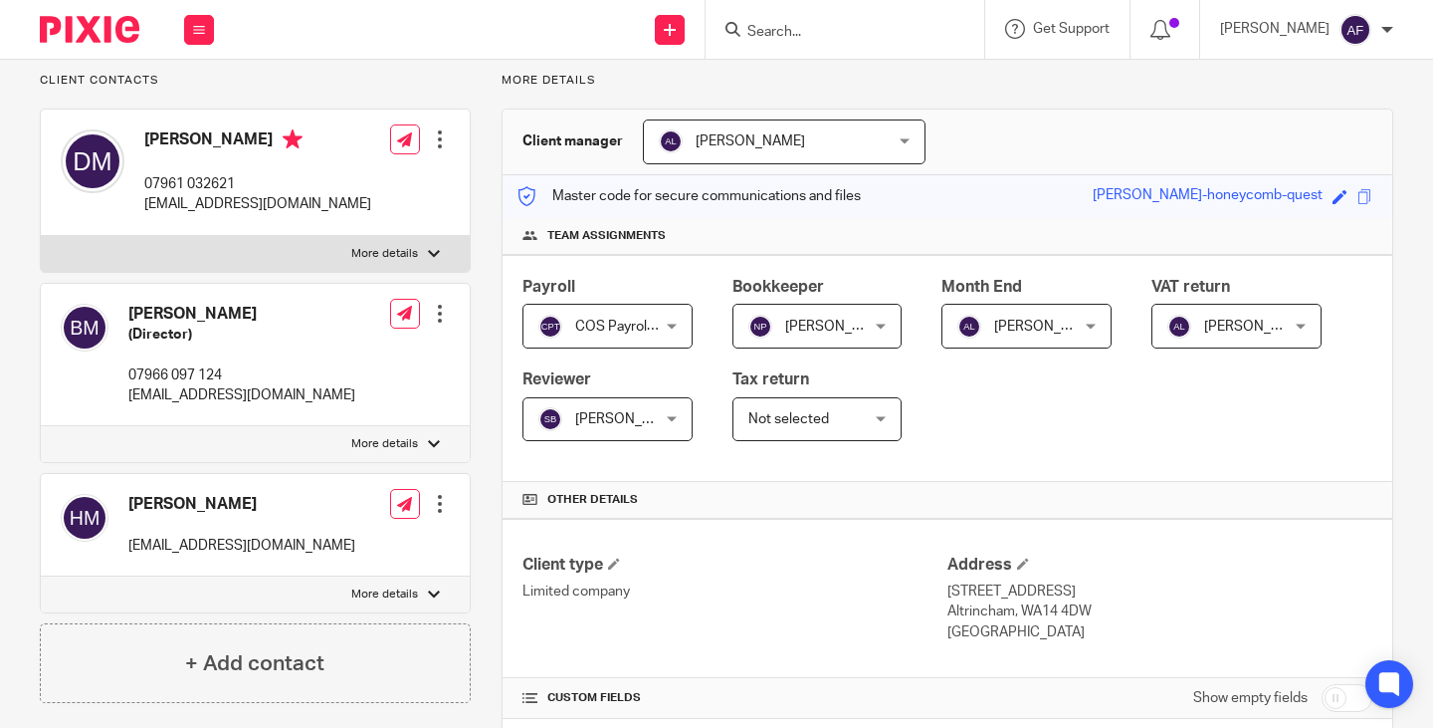
scroll to position [0, 0]
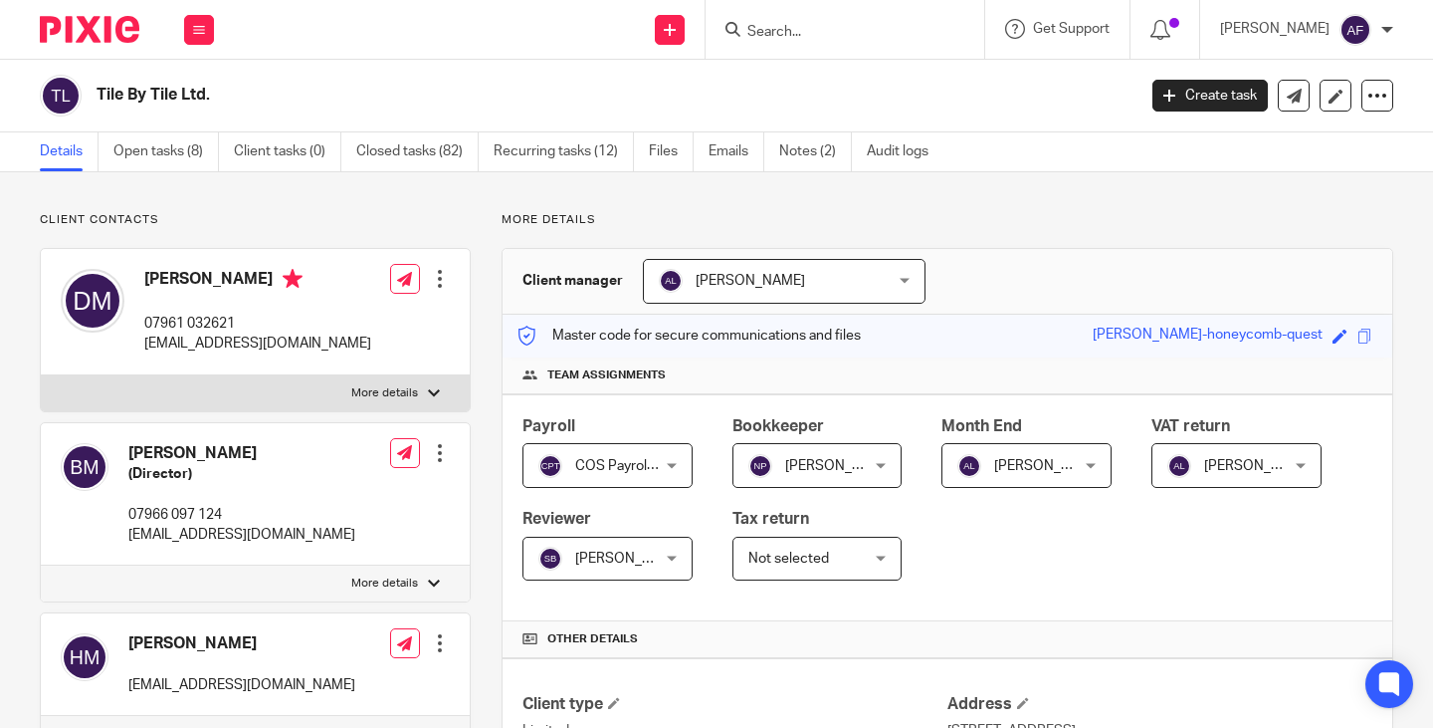
click at [809, 142] on link "Notes (2)" at bounding box center [815, 151] width 73 height 39
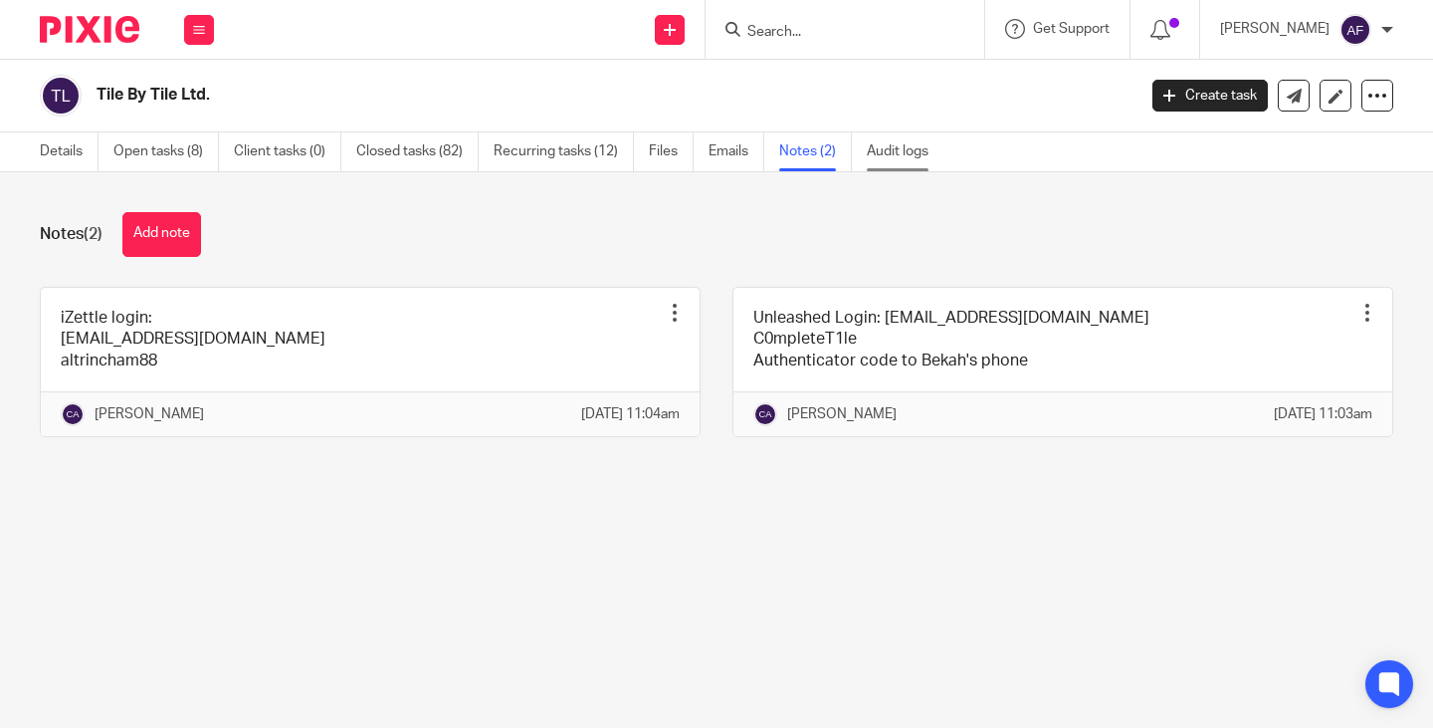
click at [898, 156] on link "Audit logs" at bounding box center [905, 151] width 77 height 39
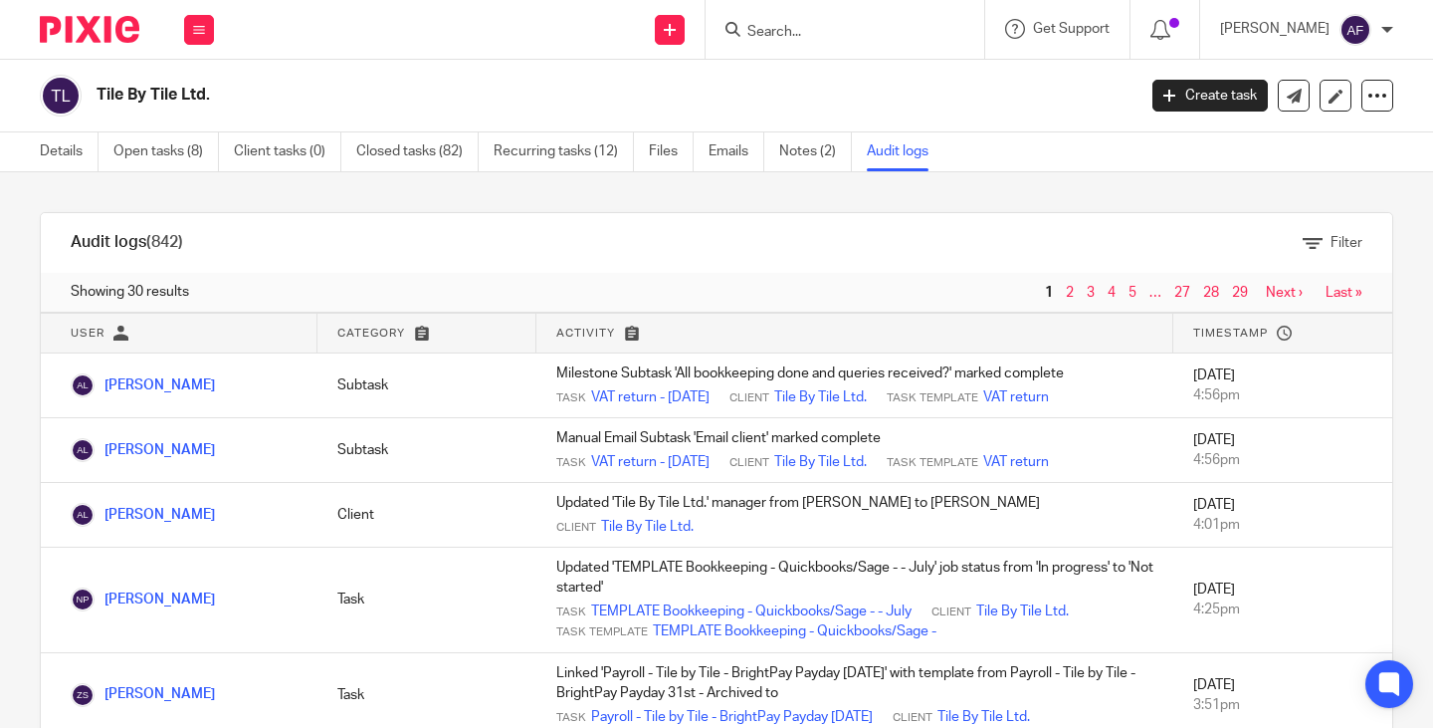
click at [1326, 286] on link "Last »" at bounding box center [1344, 293] width 37 height 14
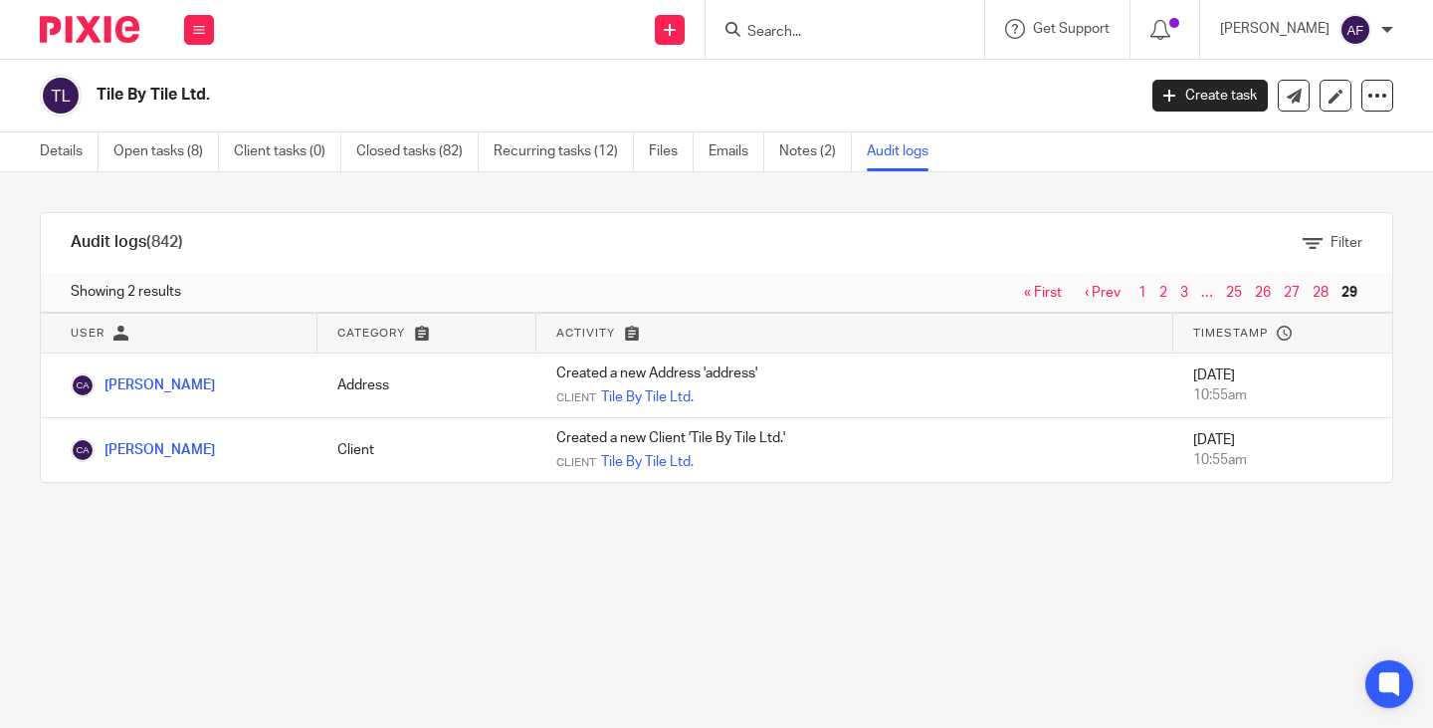
click at [1313, 289] on link "28" at bounding box center [1321, 293] width 16 height 14
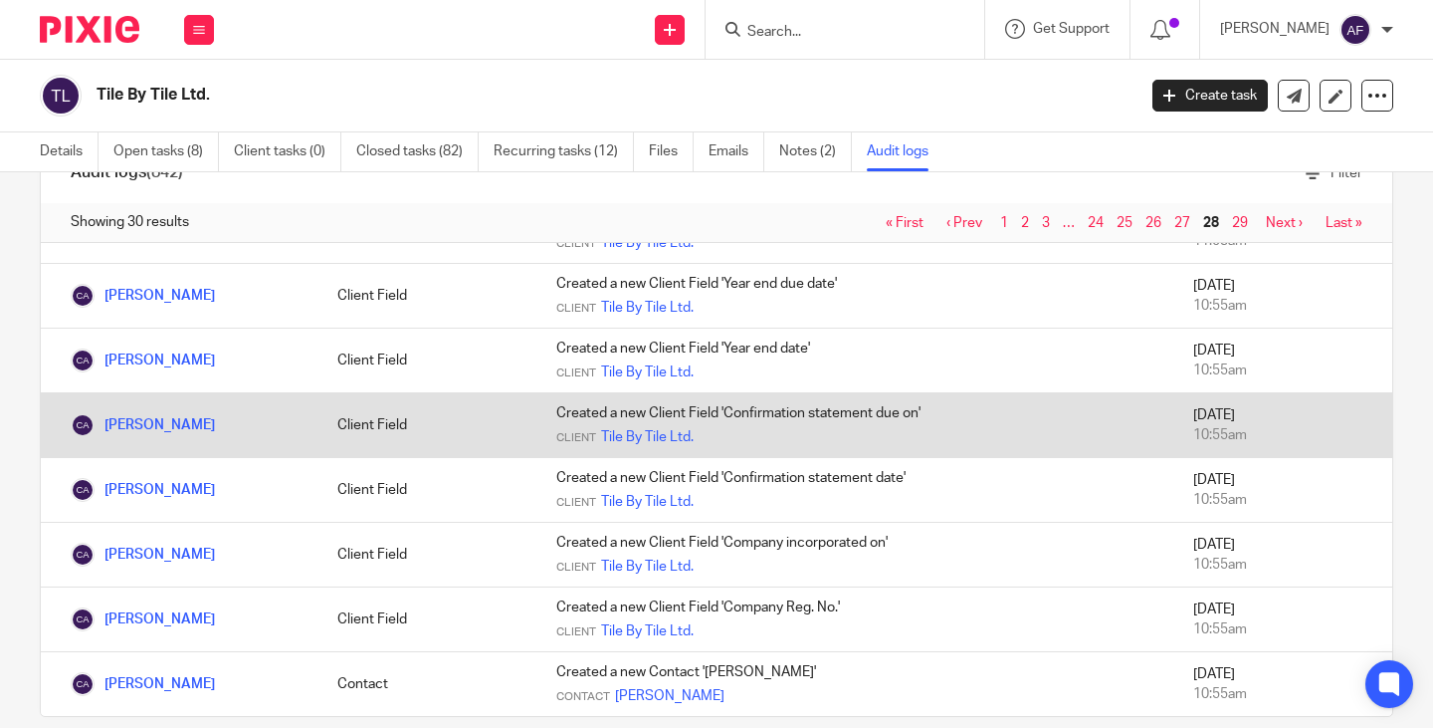
scroll to position [99, 0]
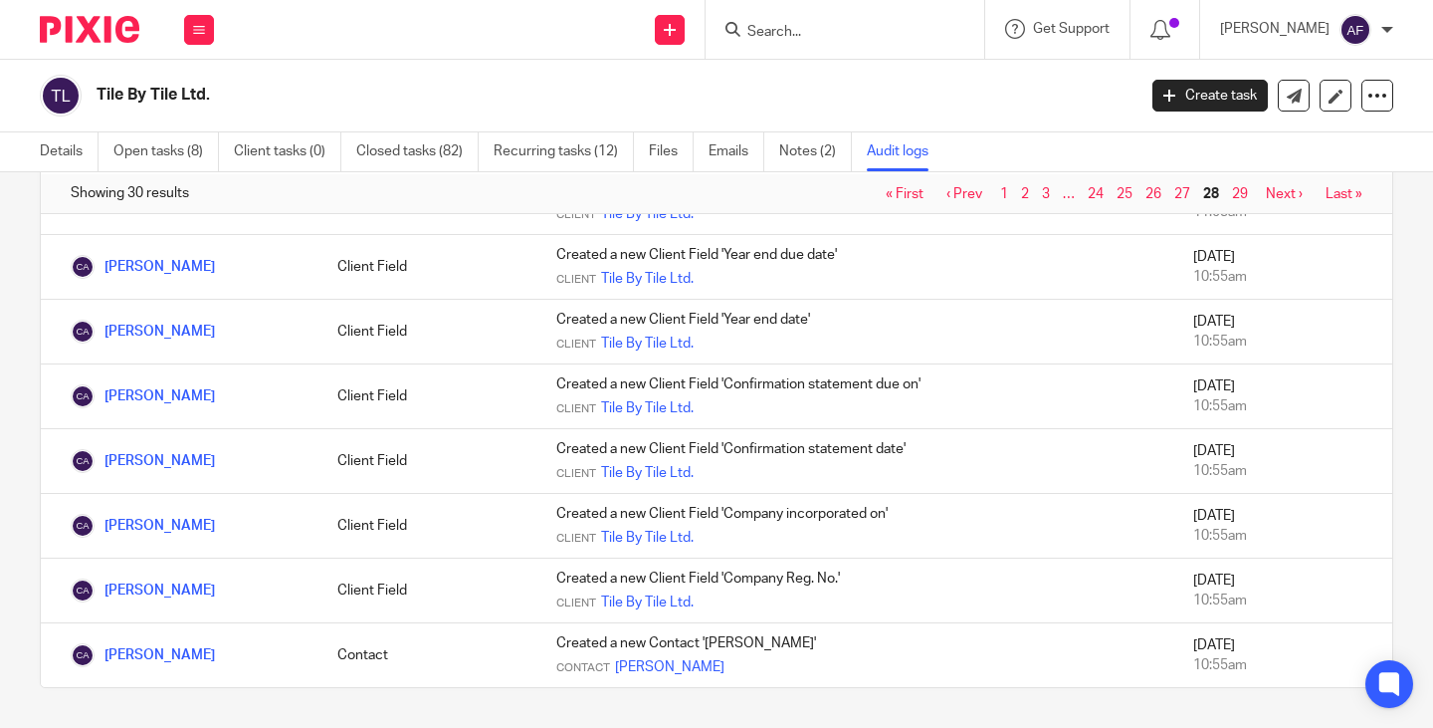
click at [1175, 188] on link "27" at bounding box center [1183, 194] width 16 height 14
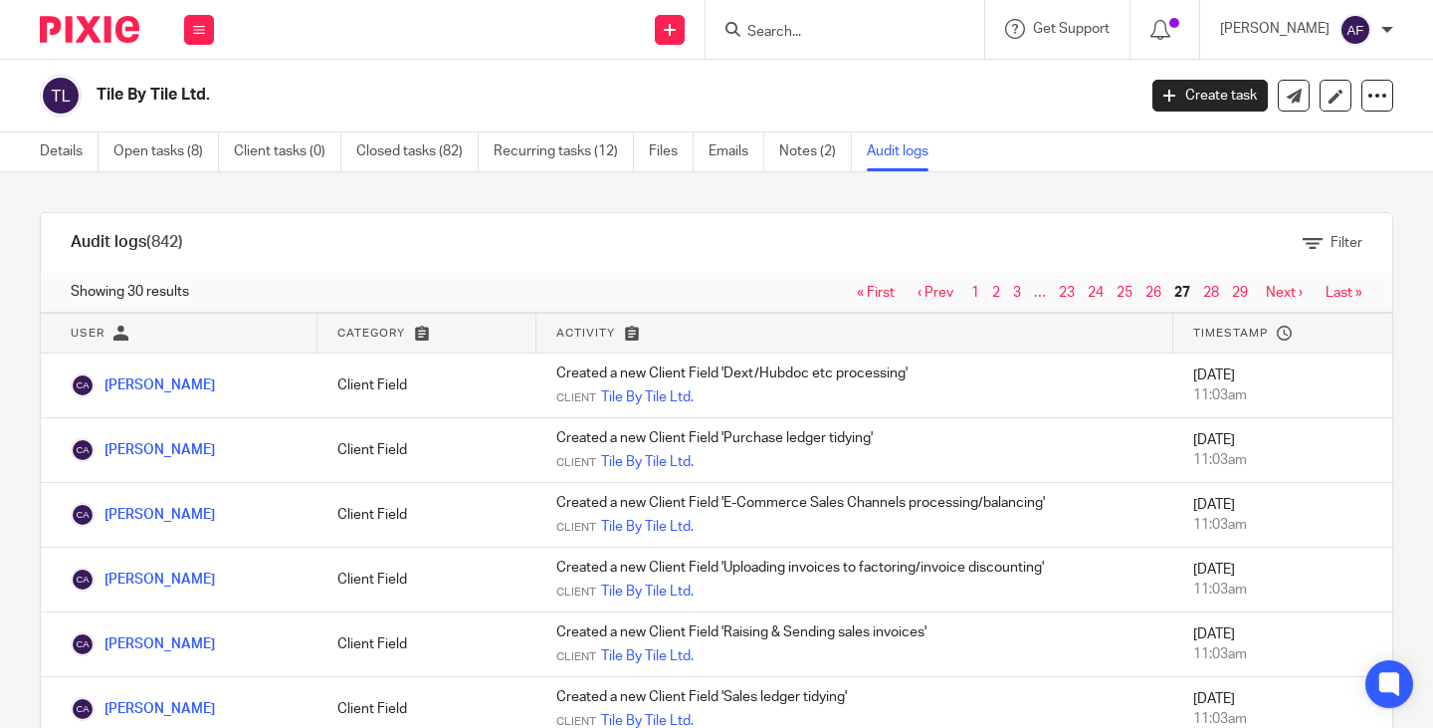
drag, startPoint x: 1101, startPoint y: 296, endPoint x: 1117, endPoint y: 287, distance: 18.3
click at [1112, 296] on span "25" at bounding box center [1126, 293] width 29 height 24
click at [1146, 286] on link "26" at bounding box center [1154, 293] width 16 height 14
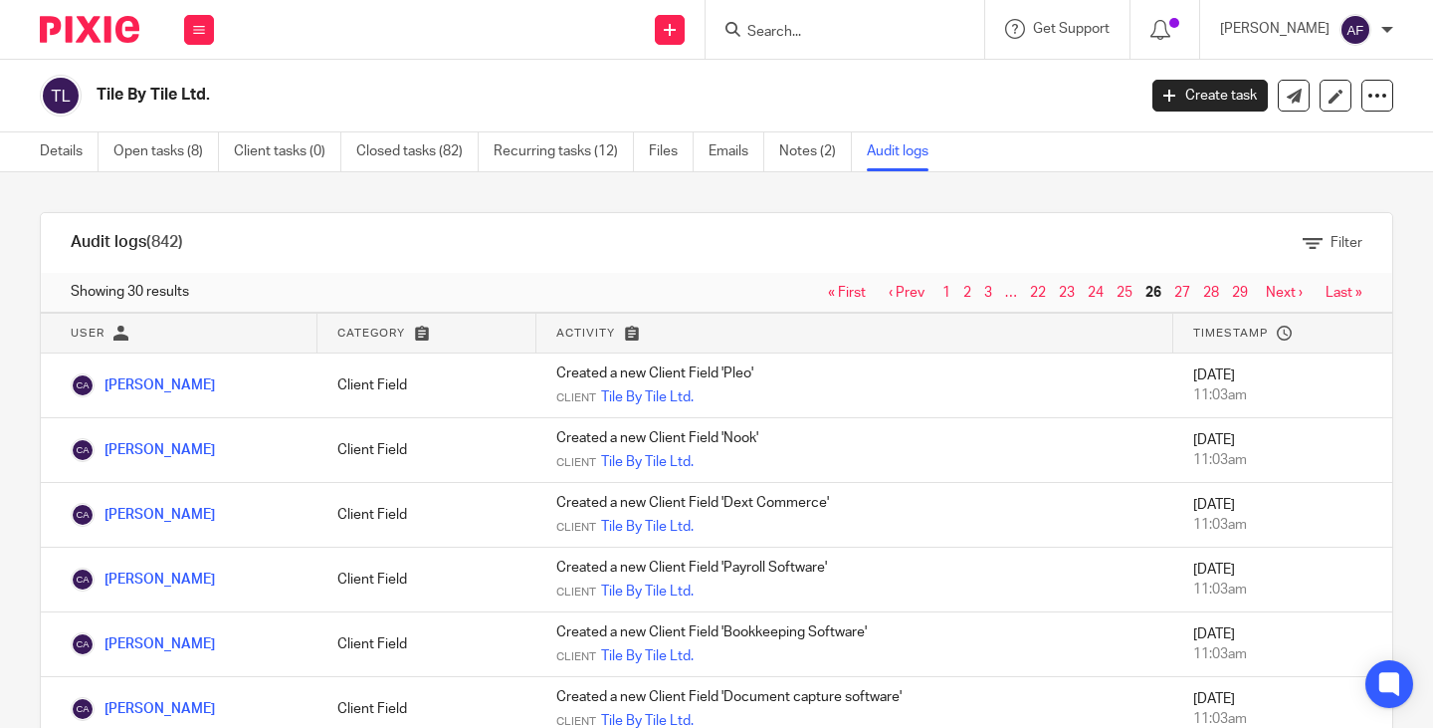
click at [688, 243] on div "Filter" at bounding box center [803, 243] width 1120 height 21
click at [156, 149] on link "Open tasks (8)" at bounding box center [166, 151] width 106 height 39
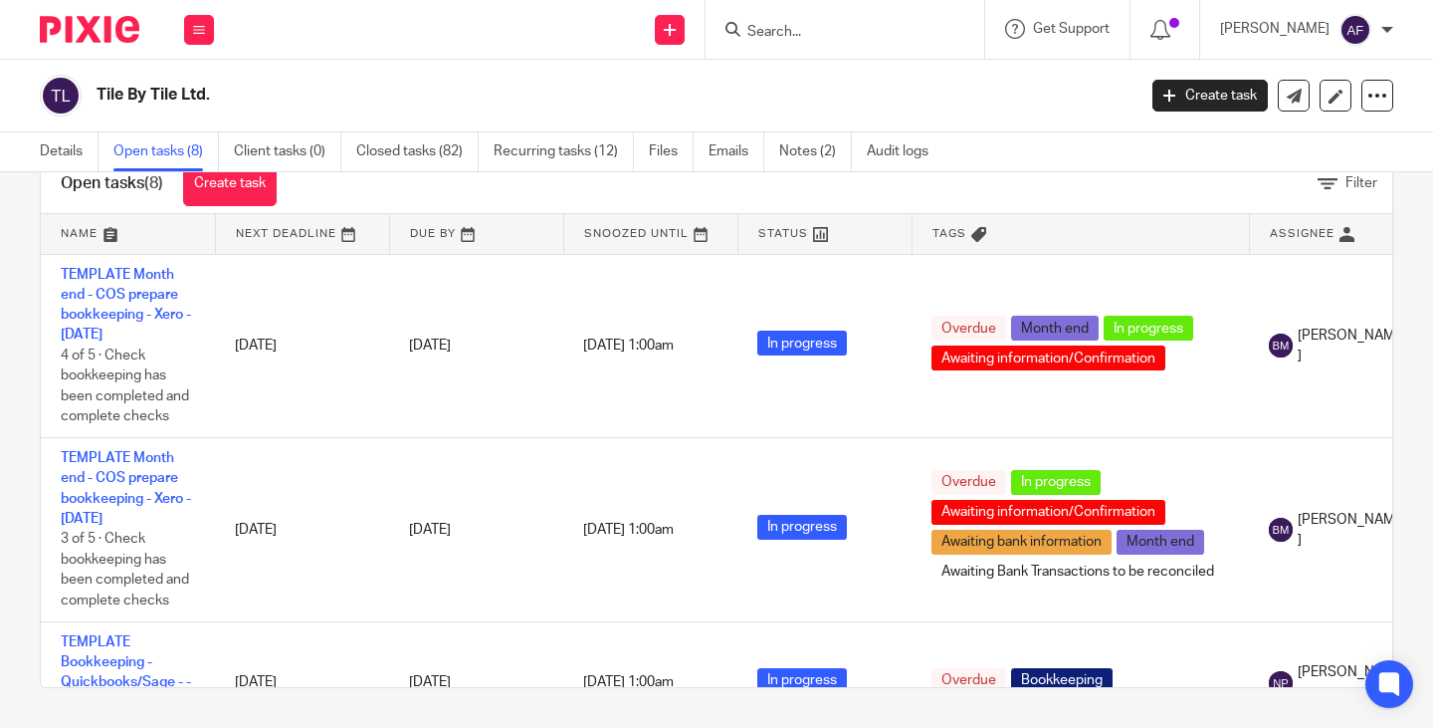
click at [827, 36] on input "Search" at bounding box center [835, 33] width 179 height 18
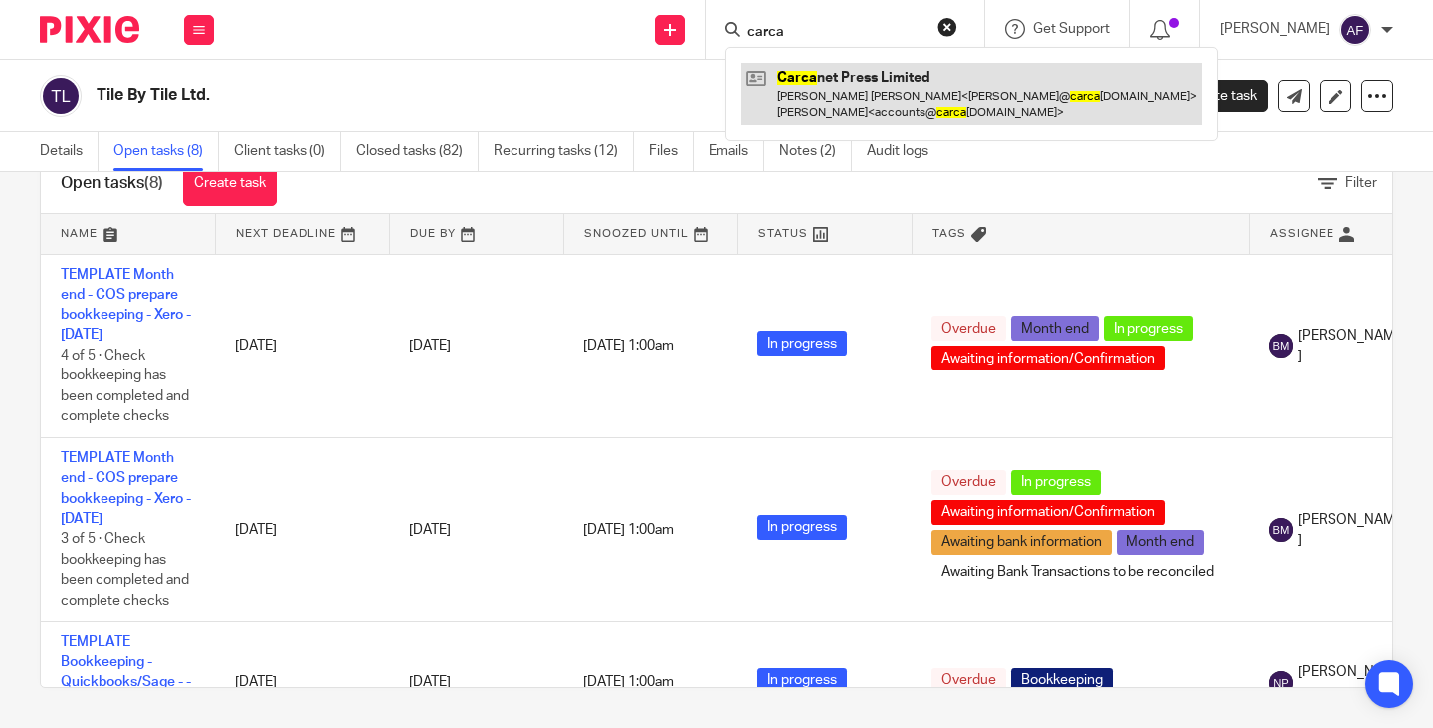
type input "carca"
click at [911, 110] on link at bounding box center [972, 94] width 461 height 62
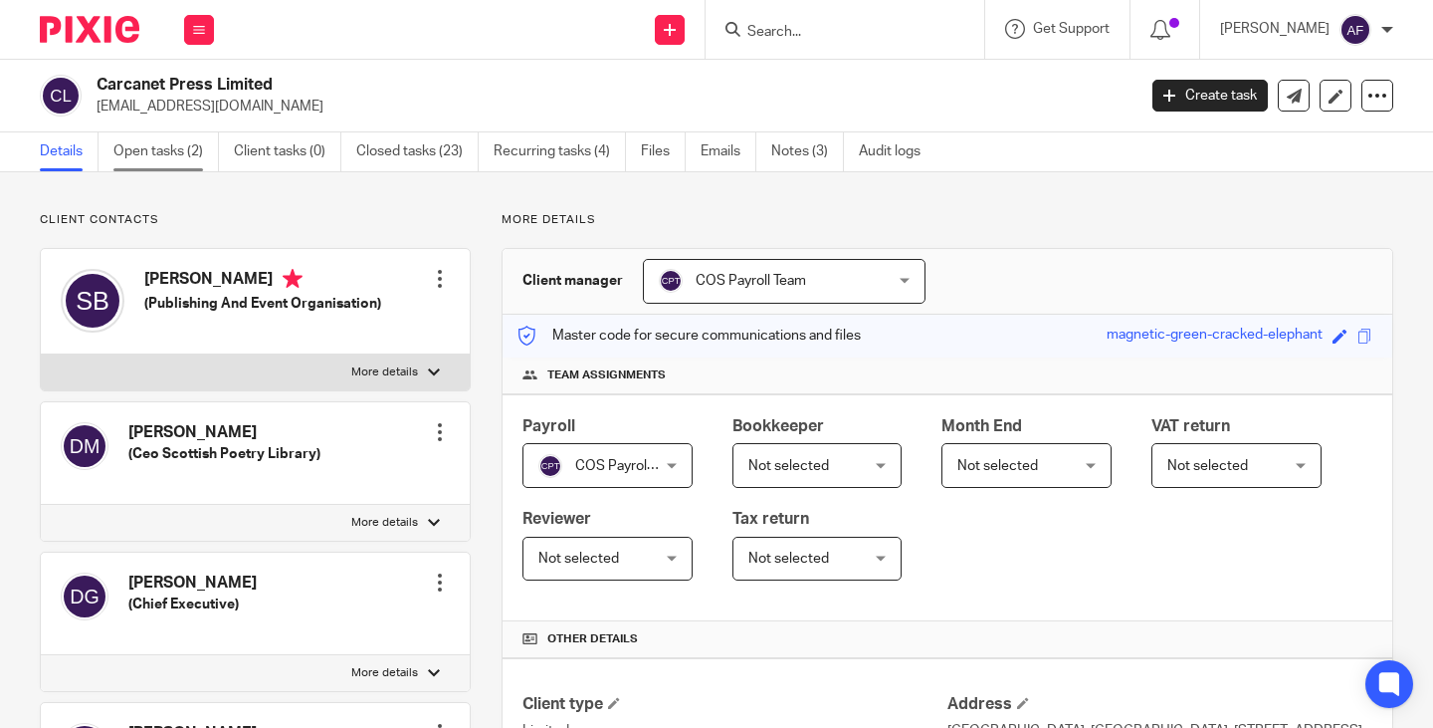
click at [140, 150] on link "Open tasks (2)" at bounding box center [166, 151] width 106 height 39
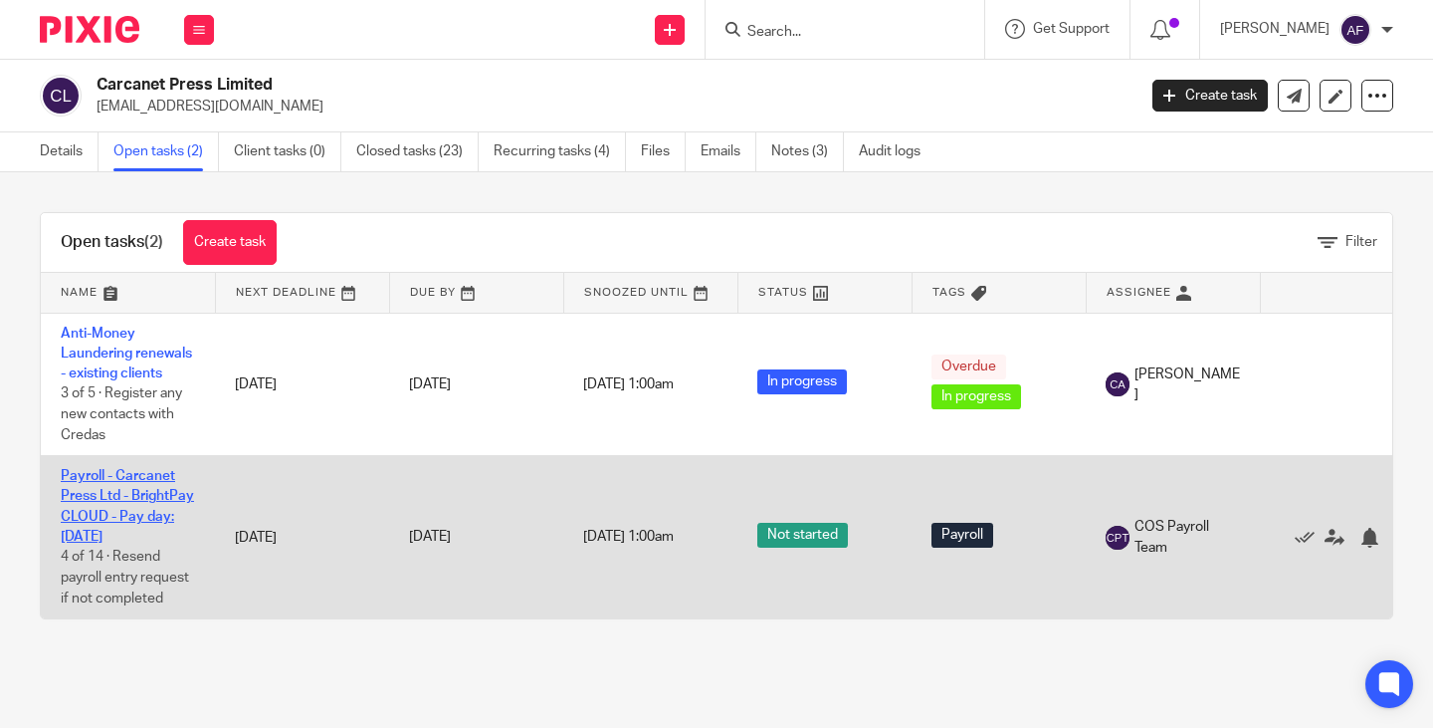
click at [93, 537] on link "Payroll - Carcanet Press Ltd - BrightPay CLOUD - Pay day: [DATE]" at bounding box center [127, 506] width 133 height 75
click at [151, 487] on td "Payroll - Carcanet Press Ltd - BrightPay CLOUD - Pay day: [DATE] 4 of 14 · Rese…" at bounding box center [128, 537] width 174 height 162
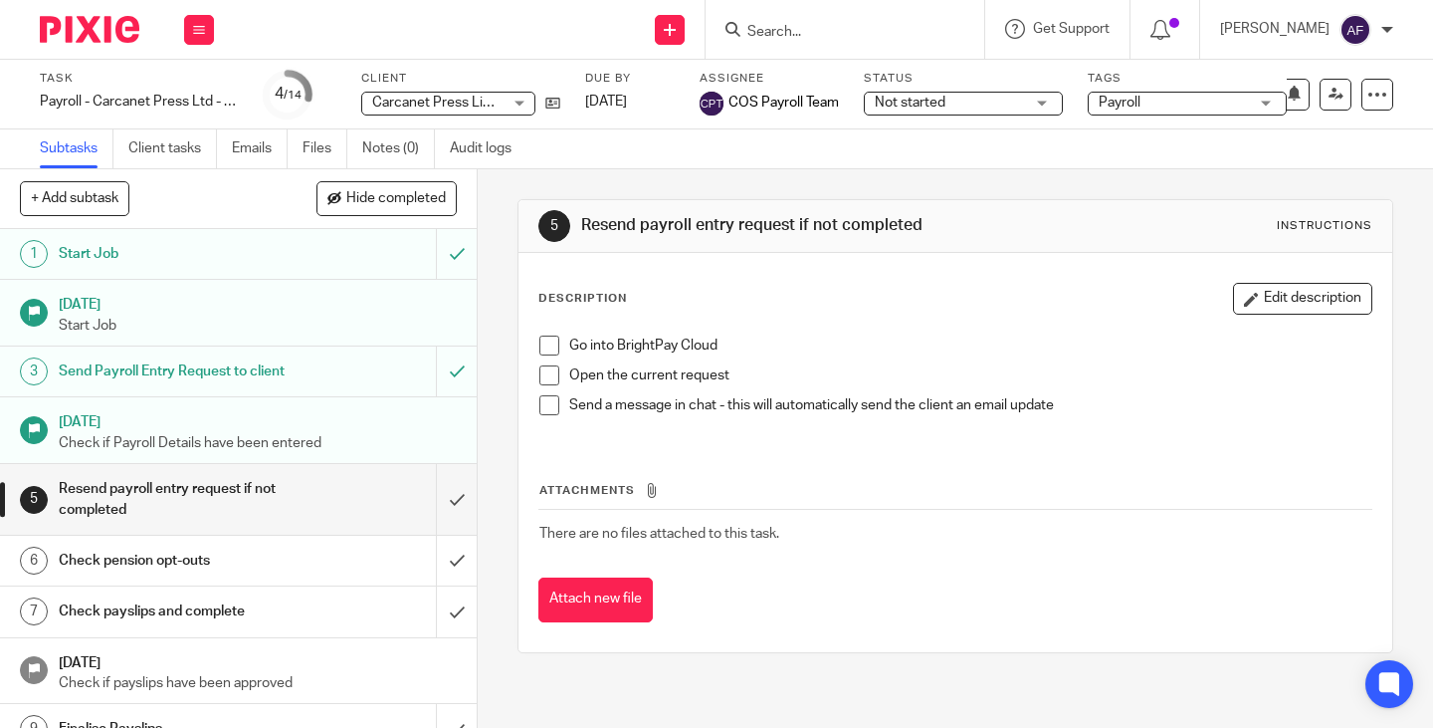
click at [282, 374] on h1 "Send Payroll Entry Request to client" at bounding box center [178, 371] width 239 height 30
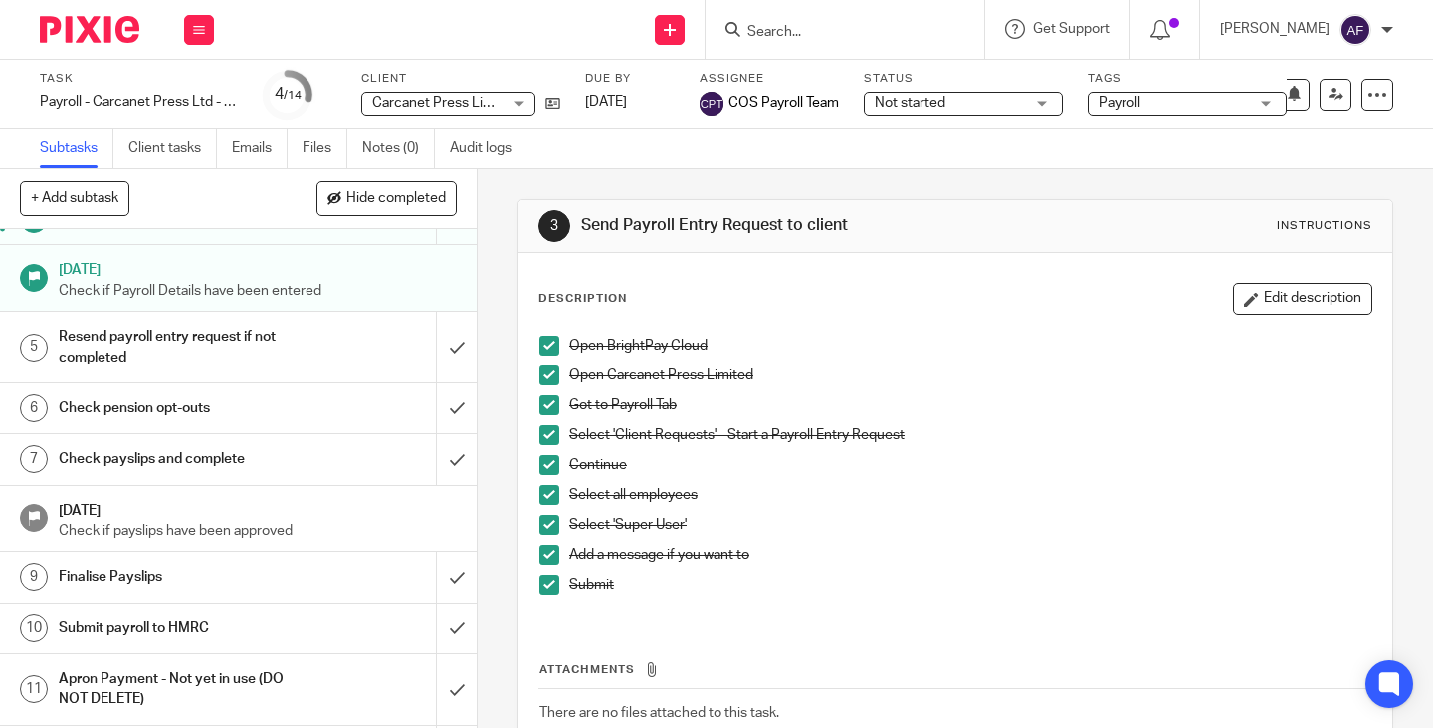
scroll to position [339, 0]
